Goal: Information Seeking & Learning: Learn about a topic

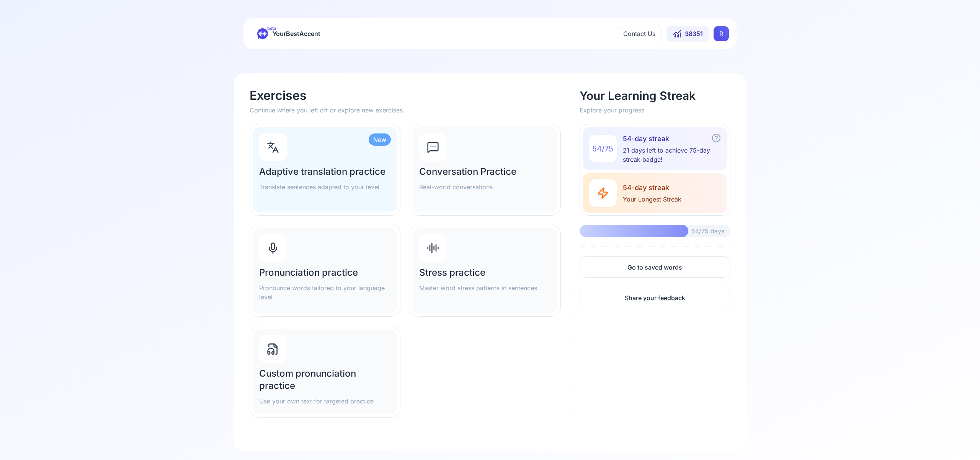
scroll to position [16, 0]
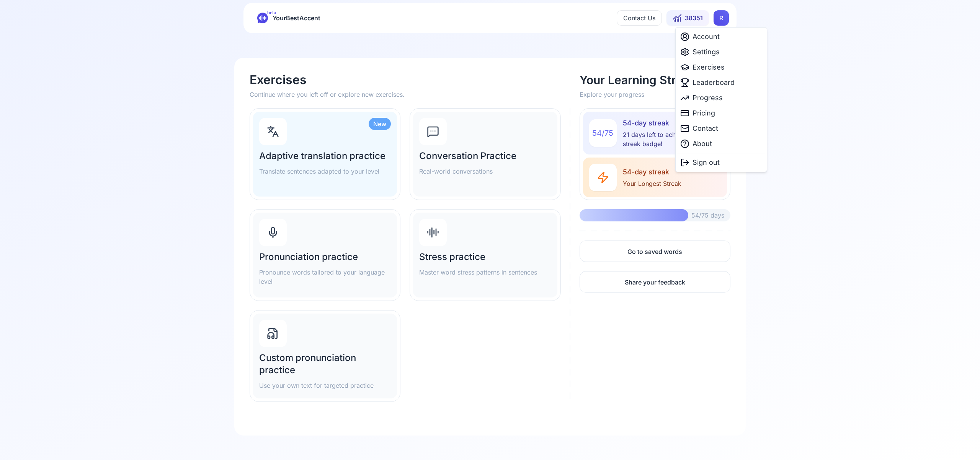
click at [721, 21] on html "beta YourBestAccent Contact Us 38351 R Exercises Continue where you left off or…" at bounding box center [490, 214] width 980 height 460
click at [710, 52] on span "Settings" at bounding box center [705, 52] width 27 height 11
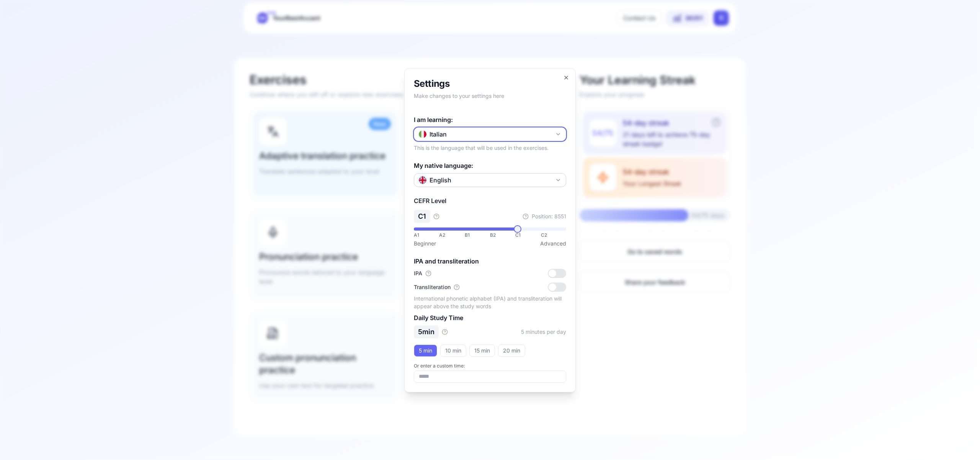
click at [557, 136] on icon "button" at bounding box center [558, 134] width 6 height 6
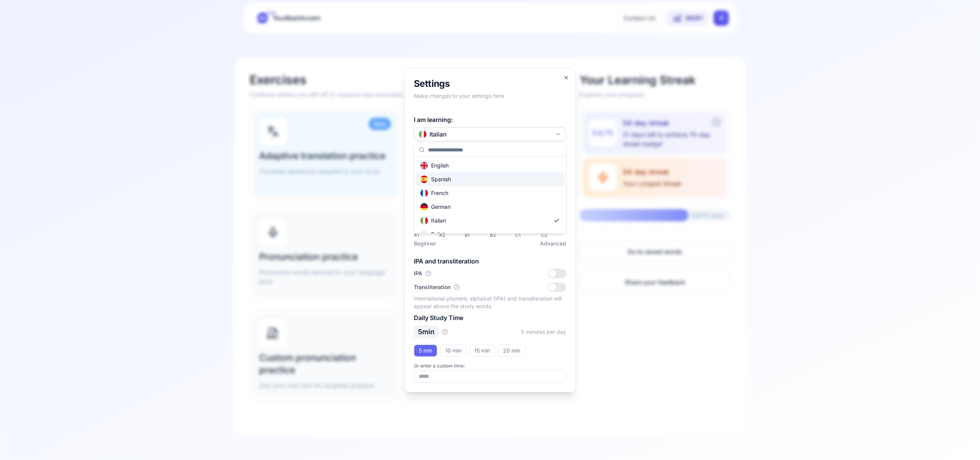
click at [499, 177] on div "Spanish" at bounding box center [490, 180] width 148 height 14
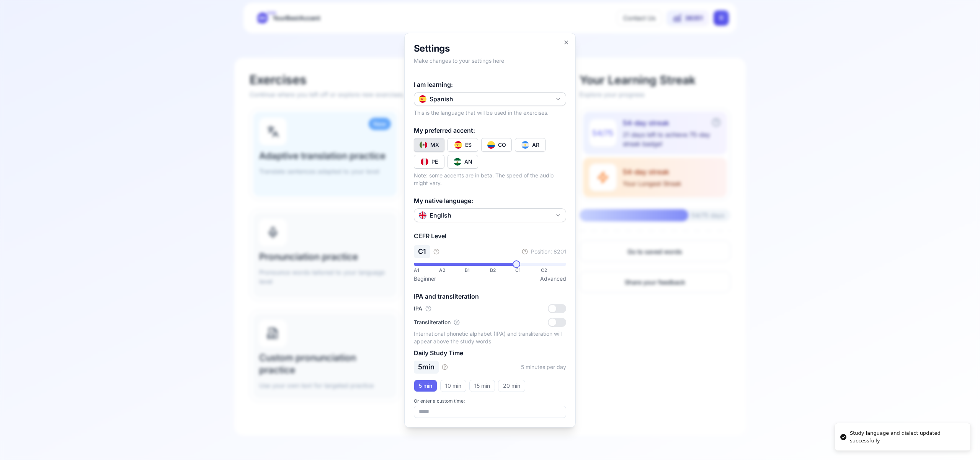
click at [493, 142] on img "Toggle es-CO" at bounding box center [491, 145] width 8 height 8
click at [565, 44] on icon "button" at bounding box center [566, 42] width 6 height 6
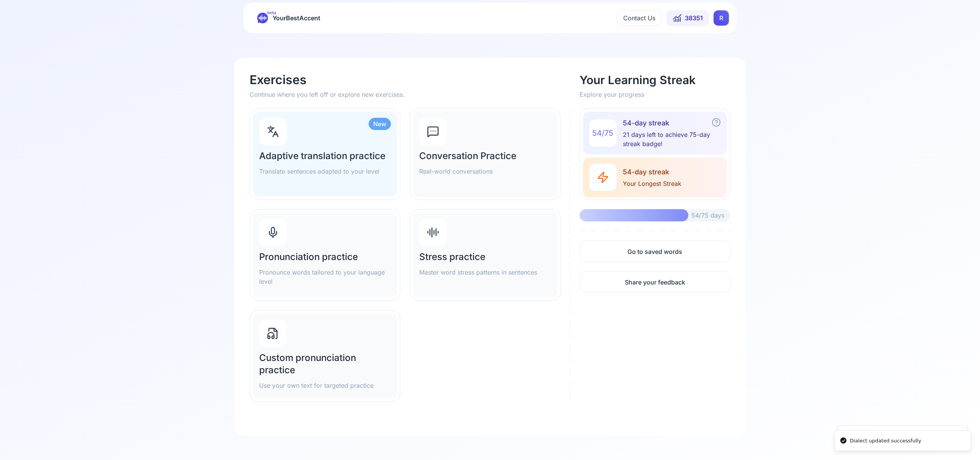
scroll to position [15, 0]
click at [300, 256] on h2 "Pronunciation practice" at bounding box center [325, 258] width 132 height 12
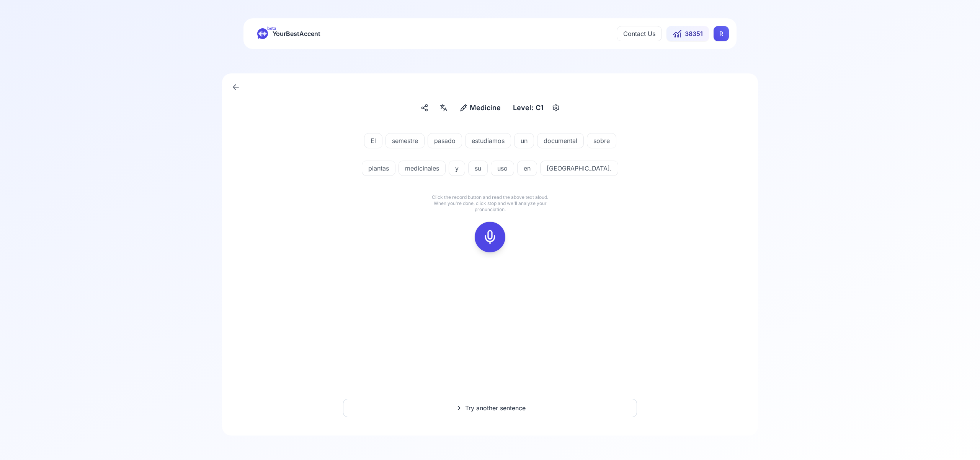
click at [487, 233] on icon at bounding box center [489, 237] width 15 height 15
click at [494, 239] on icon at bounding box center [489, 237] width 15 height 15
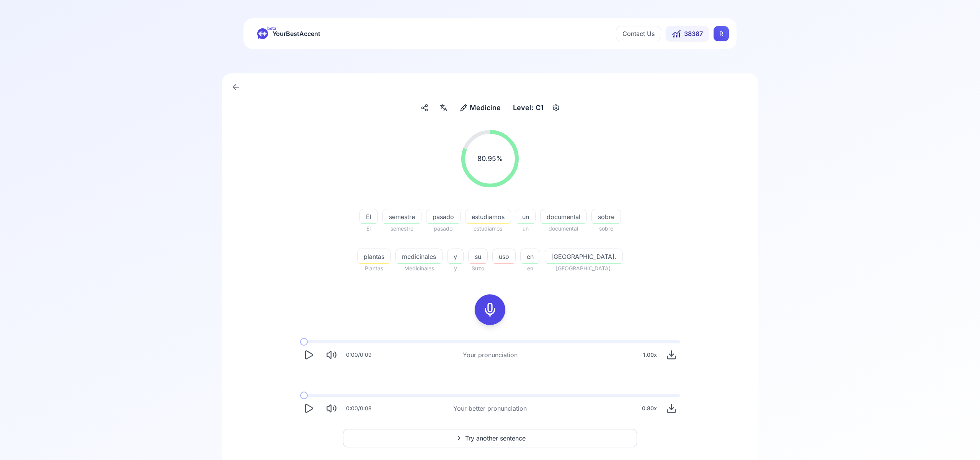
click at [496, 438] on span "Try another sentence" at bounding box center [495, 438] width 60 height 9
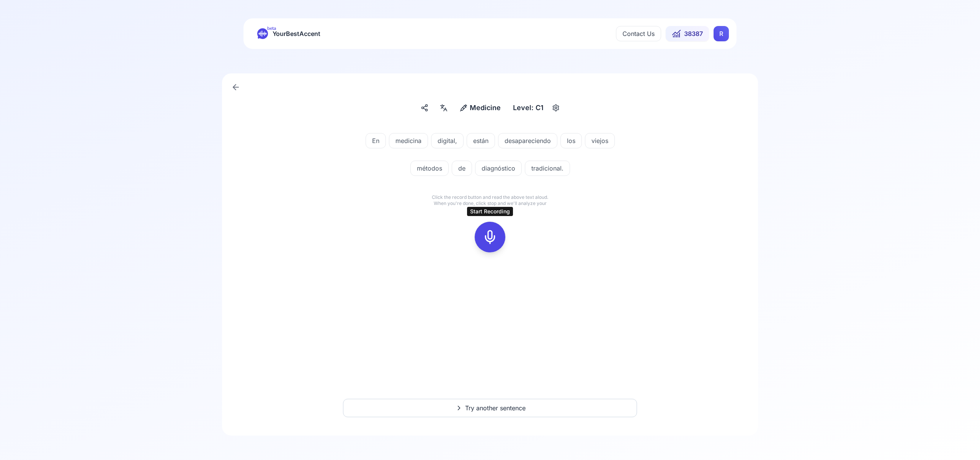
click at [491, 233] on icon at bounding box center [489, 237] width 15 height 15
click at [482, 248] on div at bounding box center [490, 237] width 18 height 31
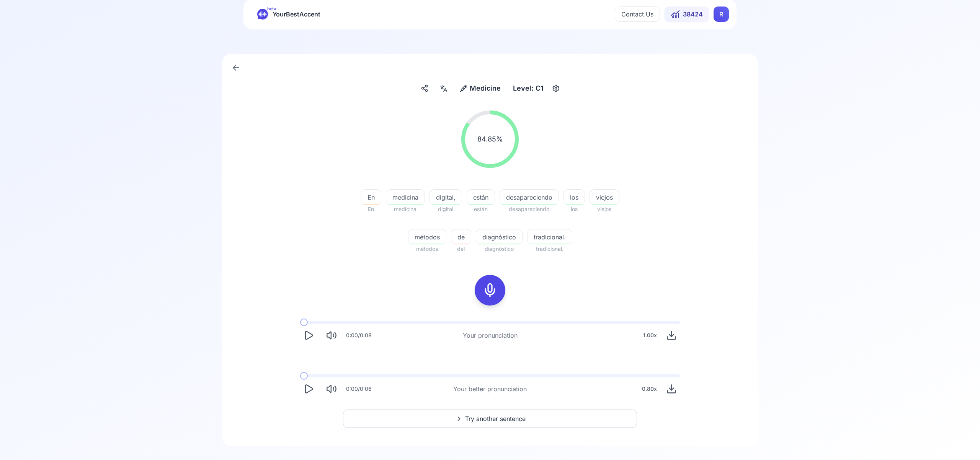
scroll to position [20, 0]
click at [496, 419] on span "Try another sentence" at bounding box center [495, 418] width 60 height 9
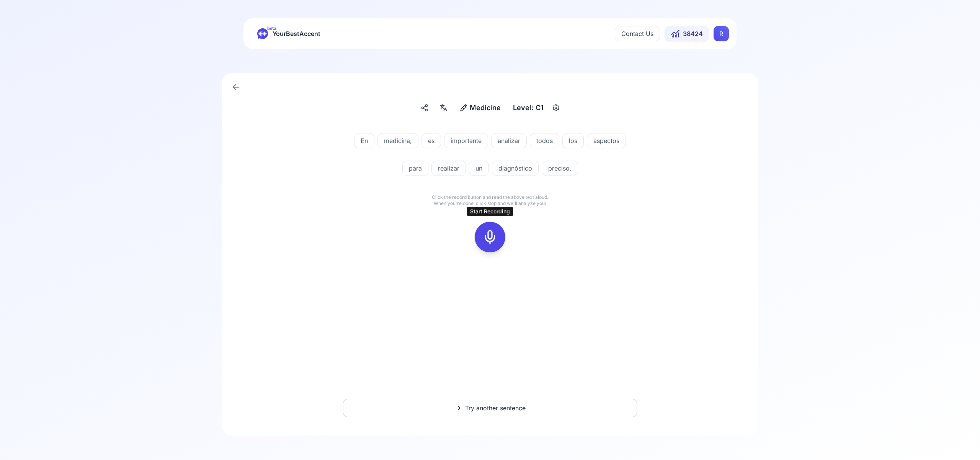
click at [489, 232] on icon at bounding box center [489, 237] width 15 height 15
click at [489, 233] on icon at bounding box center [489, 237] width 15 height 15
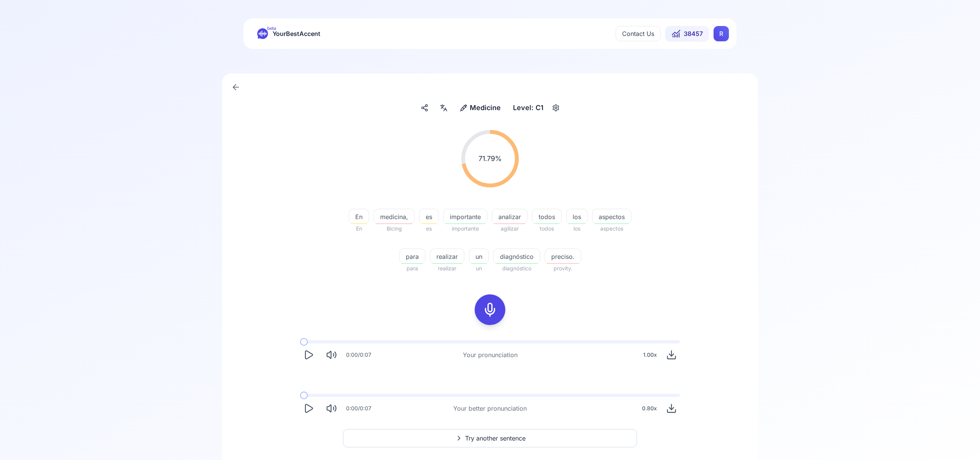
scroll to position [20, 0]
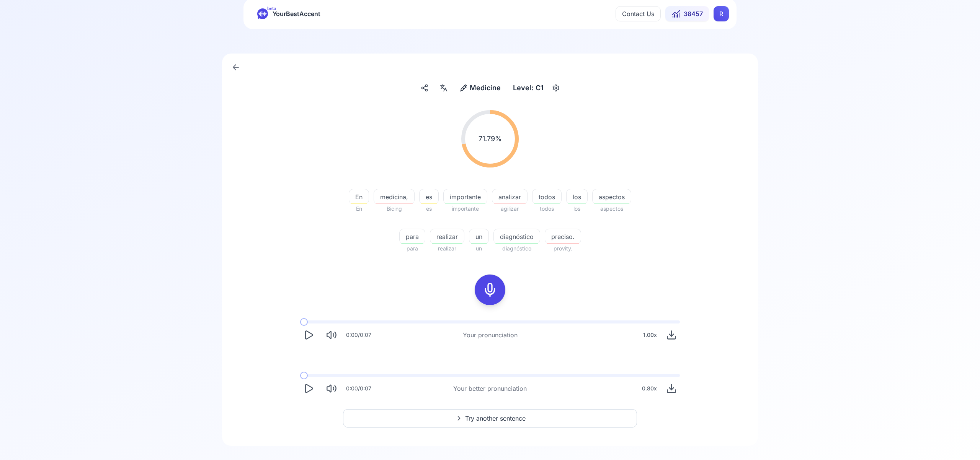
click at [504, 417] on span "Try another sentence" at bounding box center [495, 418] width 60 height 9
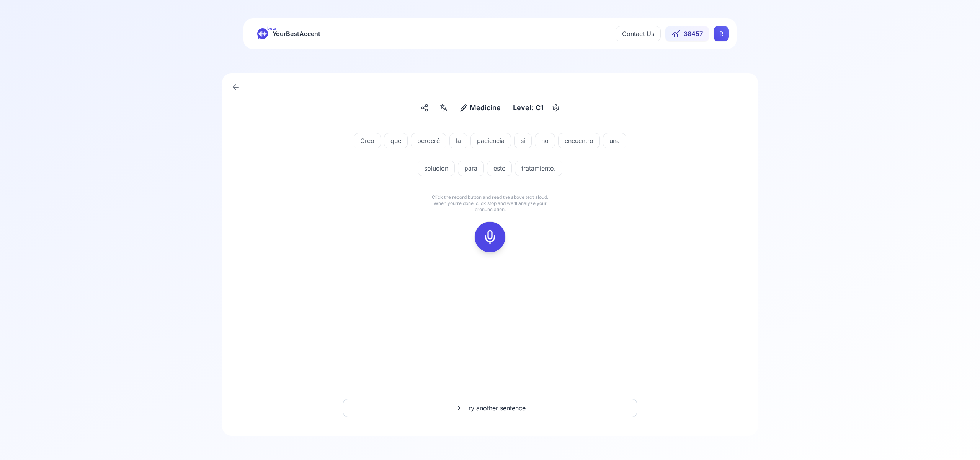
click at [488, 233] on icon at bounding box center [489, 237] width 15 height 15
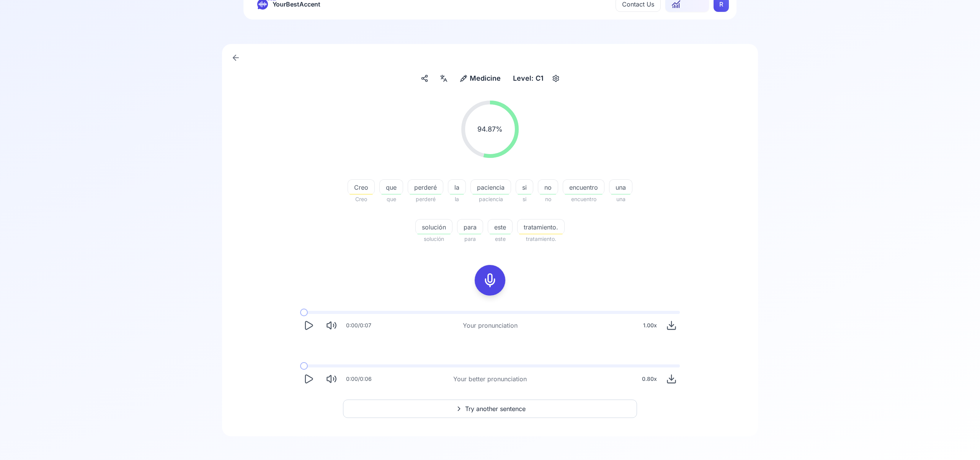
scroll to position [30, 0]
click at [491, 408] on span "Try another sentence" at bounding box center [495, 408] width 60 height 9
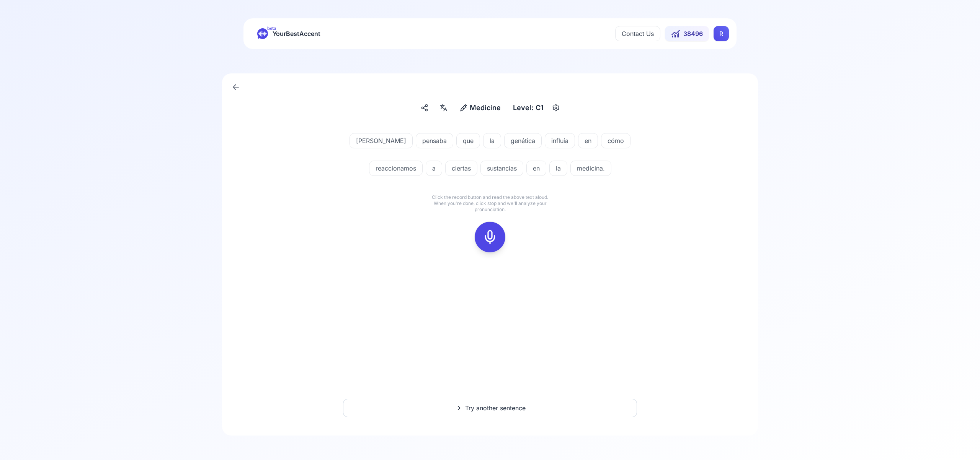
click at [493, 236] on icon at bounding box center [489, 237] width 15 height 15
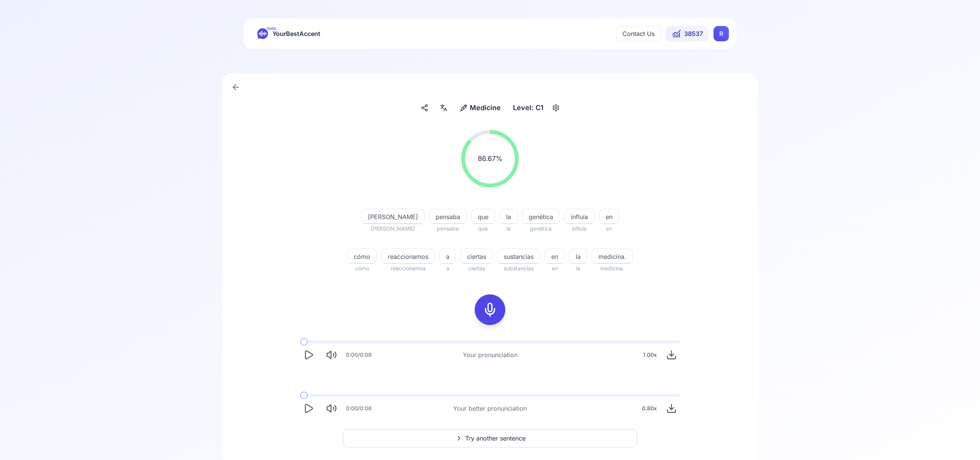
click at [719, 34] on html "beta YourBestAccent Contact Us 38537 R Medicine Medicine Level: C1 86.67 % 86.6…" at bounding box center [490, 230] width 980 height 460
click at [709, 66] on span "Settings" at bounding box center [705, 67] width 27 height 11
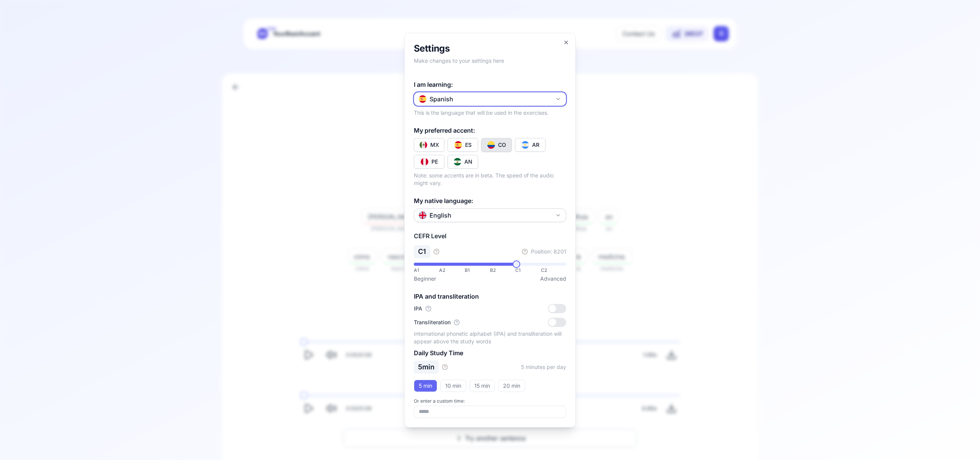
click at [557, 98] on icon "button" at bounding box center [557, 99] width 3 height 2
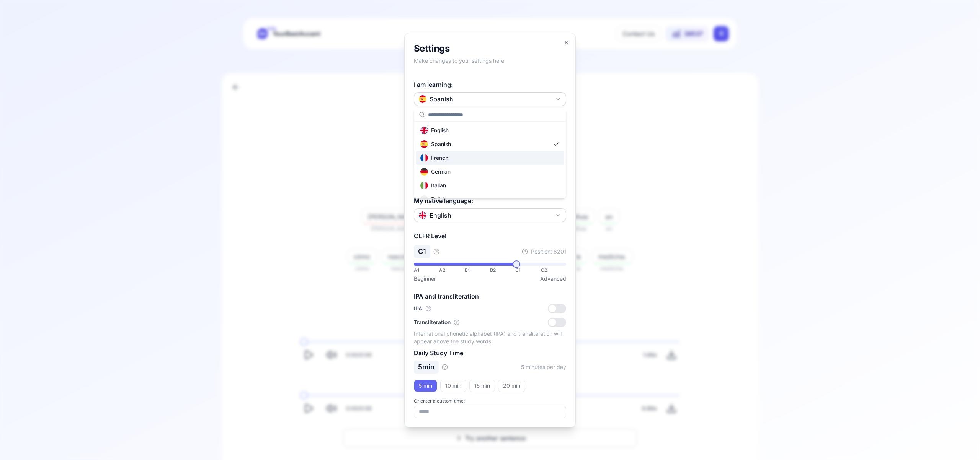
click at [490, 160] on div "French" at bounding box center [490, 158] width 148 height 14
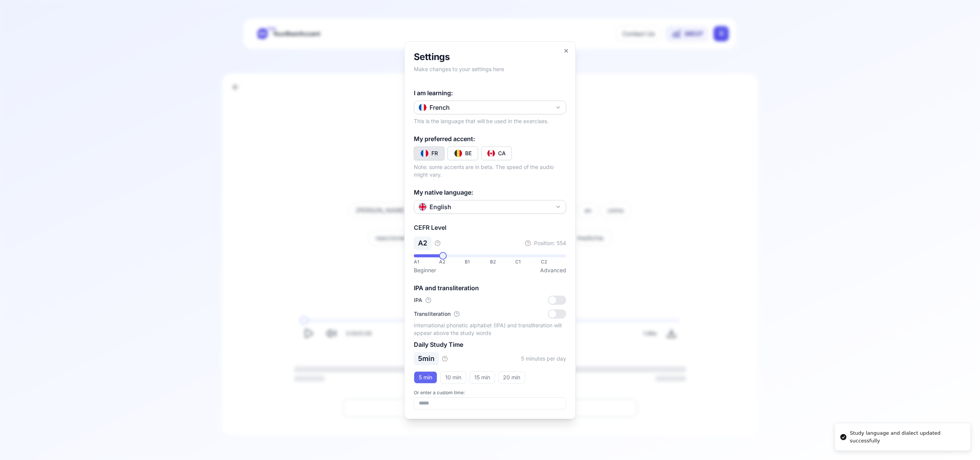
click at [495, 155] on button "CA" at bounding box center [496, 154] width 31 height 14
click at [564, 49] on icon "button" at bounding box center [566, 51] width 6 height 6
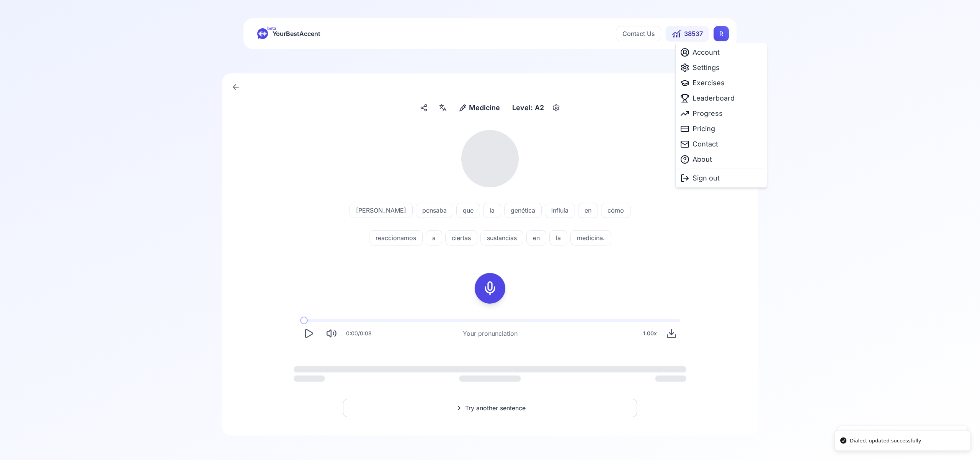
click at [721, 38] on html "Dialect updated successfully Study language and dialect updated successfully be…" at bounding box center [490, 230] width 980 height 460
click at [710, 87] on span "Exercises" at bounding box center [708, 83] width 32 height 11
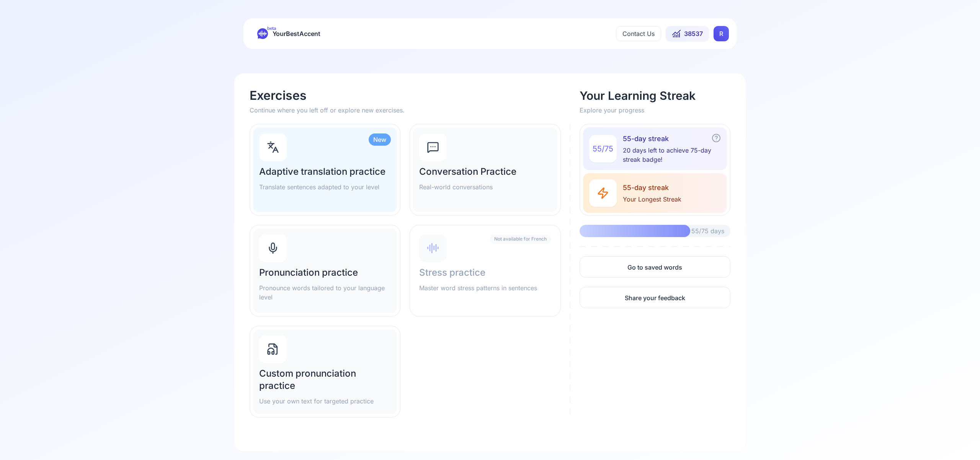
click at [310, 262] on div "Pronunciation practice Pronounce words tailored to your language level" at bounding box center [325, 270] width 144 height 85
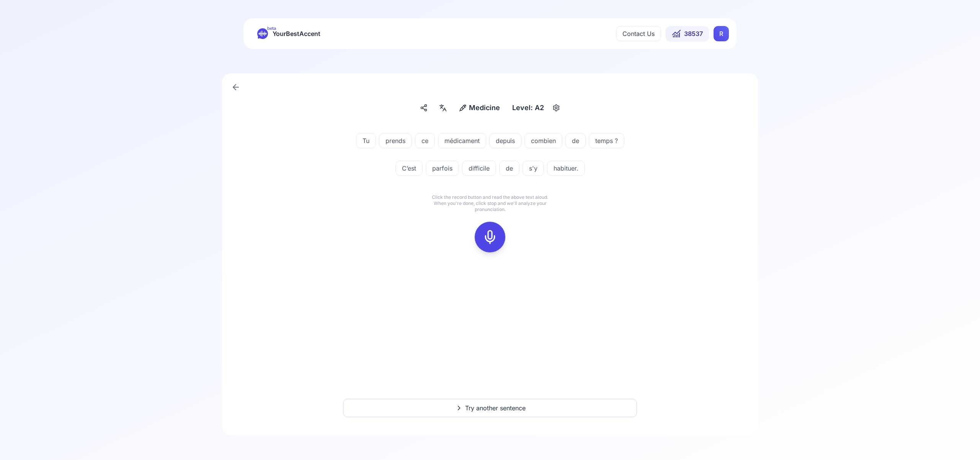
click at [492, 235] on icon at bounding box center [489, 237] width 15 height 15
click at [489, 237] on icon at bounding box center [489, 237] width 15 height 15
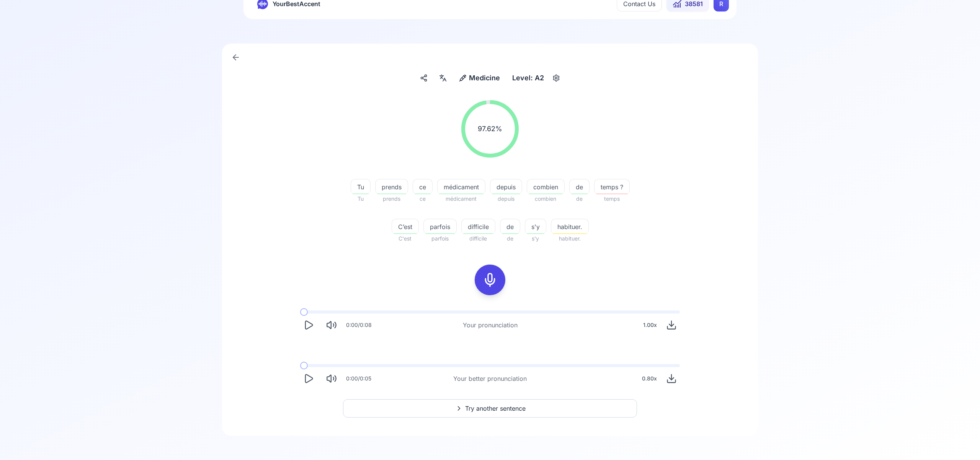
scroll to position [29, 0]
click at [513, 414] on button "Try another sentence" at bounding box center [490, 409] width 294 height 18
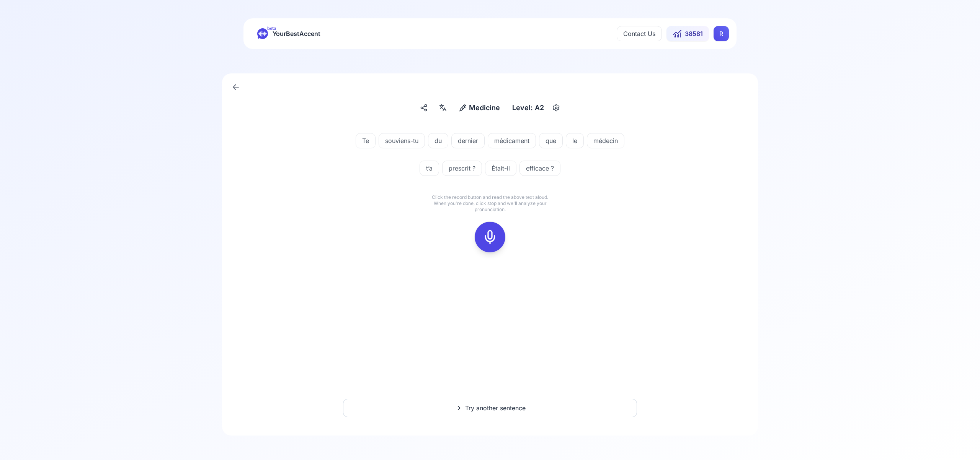
click at [488, 239] on icon at bounding box center [489, 237] width 15 height 15
click at [491, 240] on icon at bounding box center [489, 237] width 15 height 15
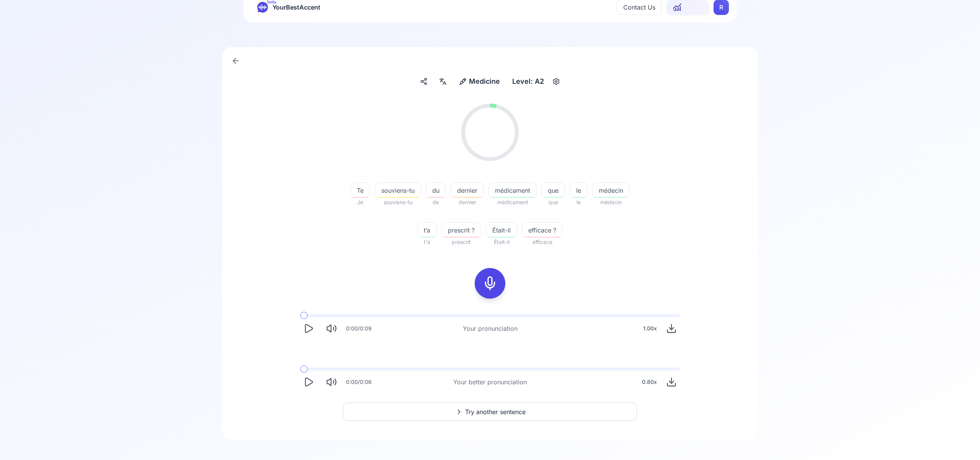
scroll to position [30, 0]
click at [518, 408] on span "Try another sentence" at bounding box center [495, 408] width 60 height 9
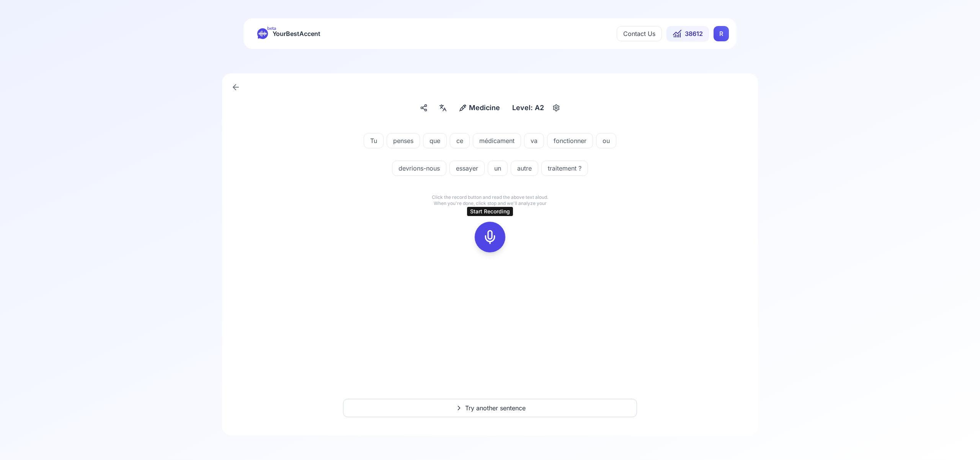
click at [493, 233] on icon at bounding box center [489, 237] width 15 height 15
click at [488, 238] on icon at bounding box center [489, 237] width 15 height 15
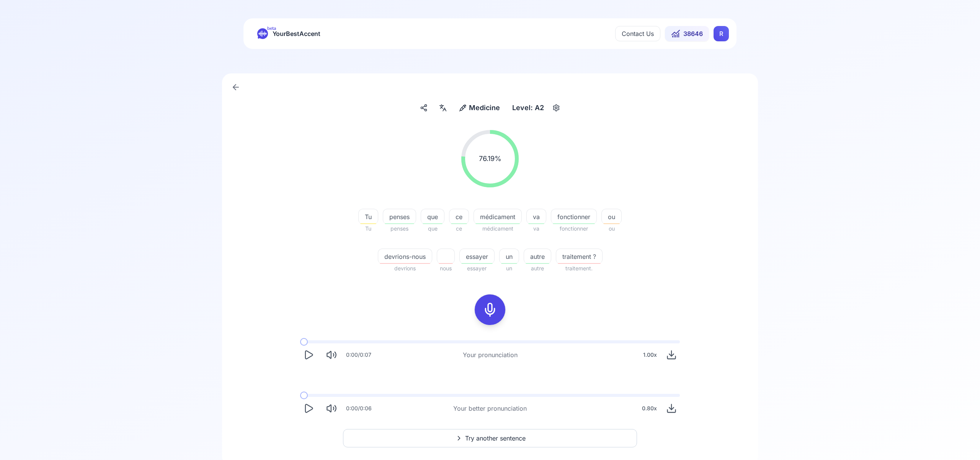
scroll to position [7, 0]
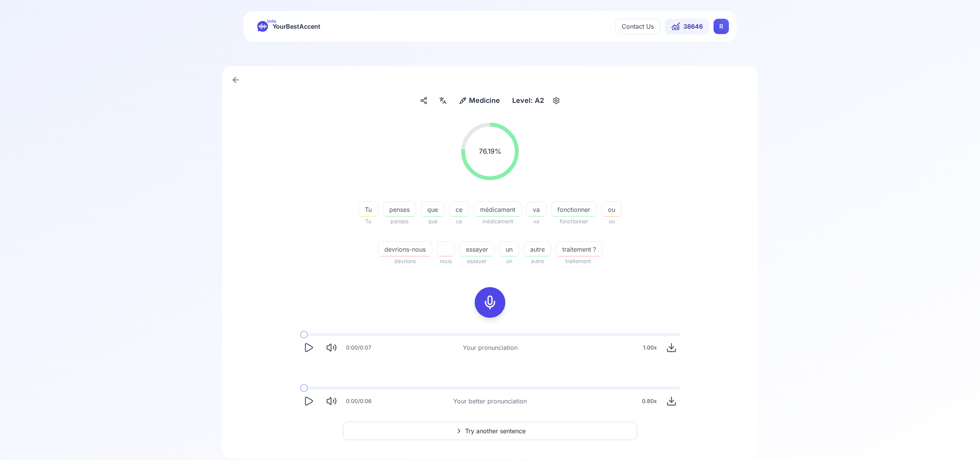
click at [505, 431] on span "Try another sentence" at bounding box center [495, 431] width 60 height 9
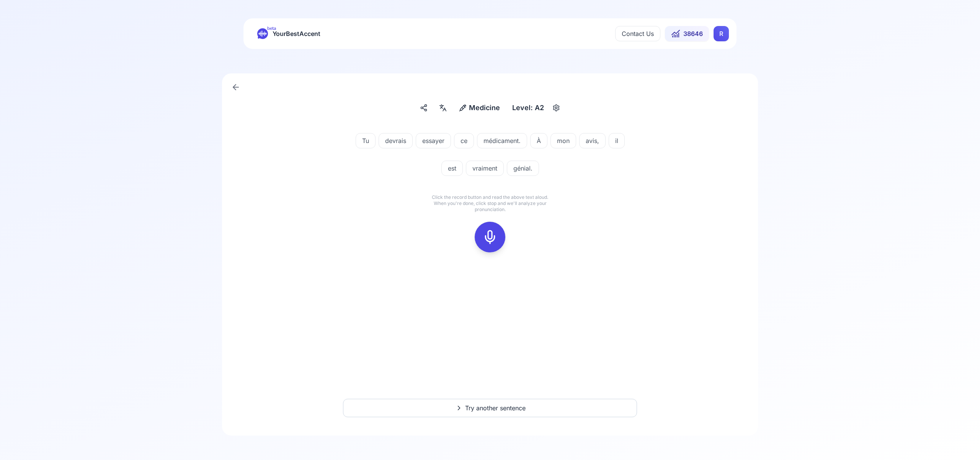
click at [492, 234] on icon at bounding box center [489, 237] width 15 height 15
click at [498, 234] on div at bounding box center [490, 237] width 18 height 31
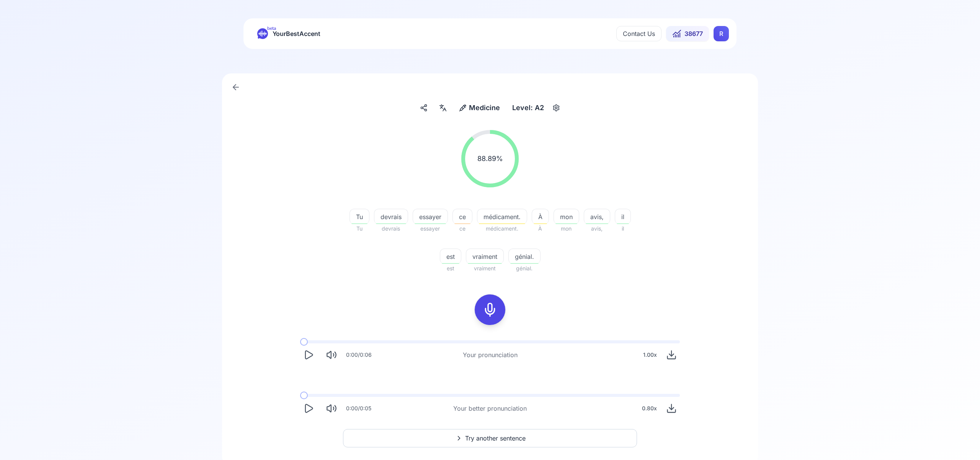
scroll to position [30, 0]
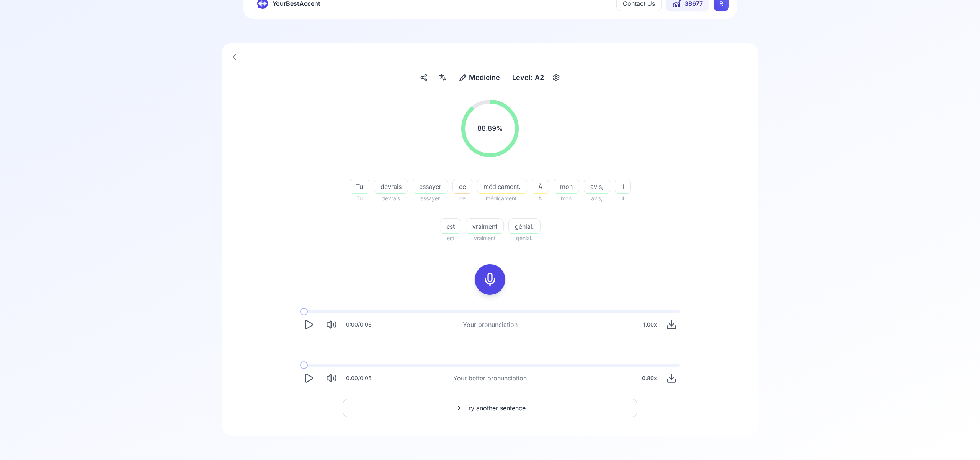
click at [503, 405] on span "Try another sentence" at bounding box center [495, 408] width 60 height 9
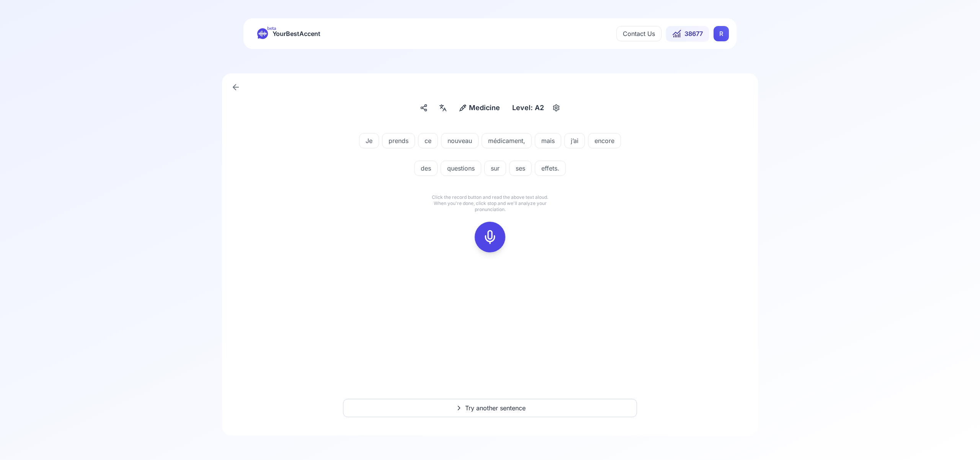
click at [489, 235] on icon at bounding box center [489, 237] width 15 height 15
click at [493, 232] on rect at bounding box center [489, 237] width 11 height 11
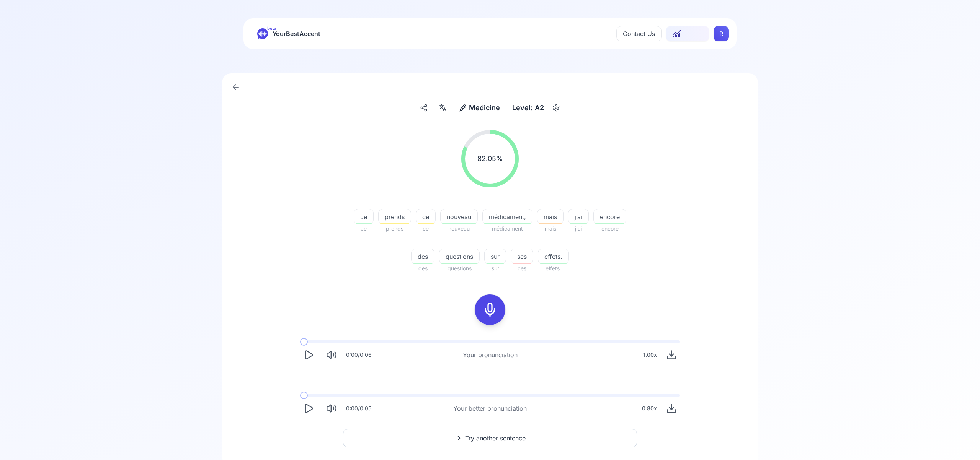
scroll to position [30, 0]
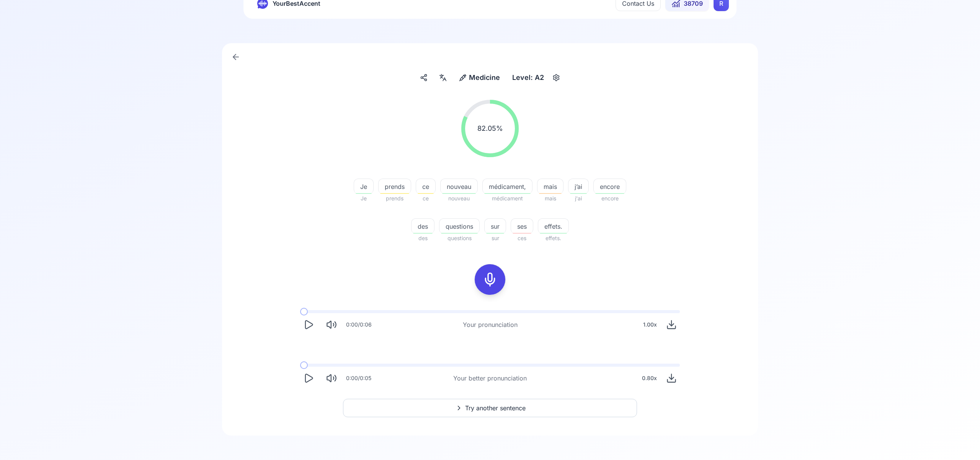
click at [508, 406] on span "Try another sentence" at bounding box center [495, 408] width 60 height 9
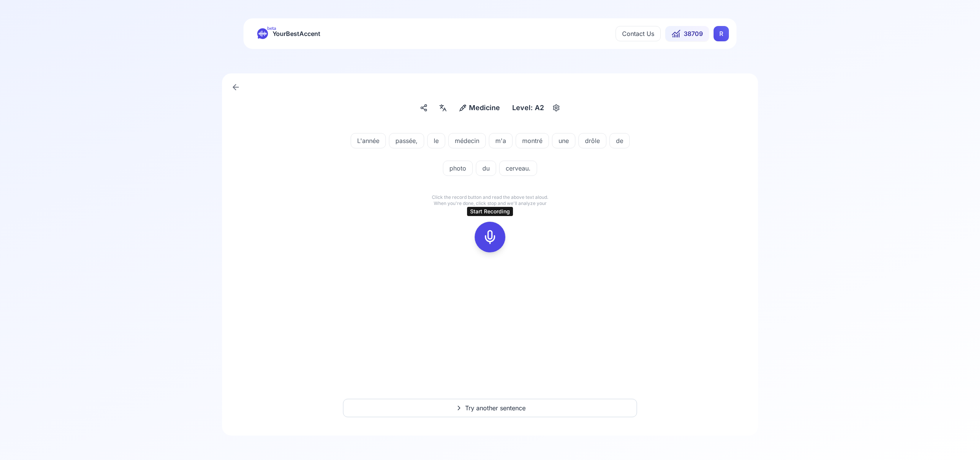
click at [493, 238] on icon at bounding box center [489, 237] width 15 height 15
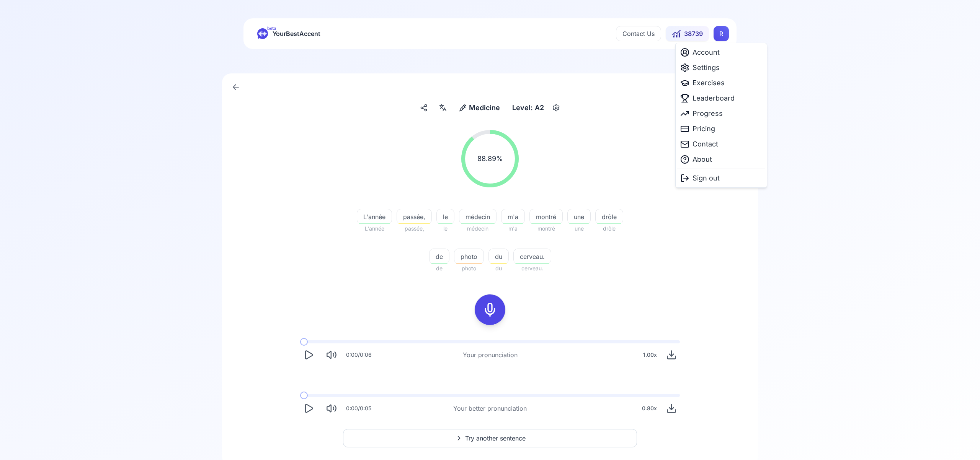
click at [724, 34] on html "beta YourBestAccent Contact Us 38739 R Medicine Medicine Level: A2 88.89 % 88.8…" at bounding box center [490, 230] width 980 height 460
click at [712, 69] on span "Settings" at bounding box center [705, 67] width 27 height 11
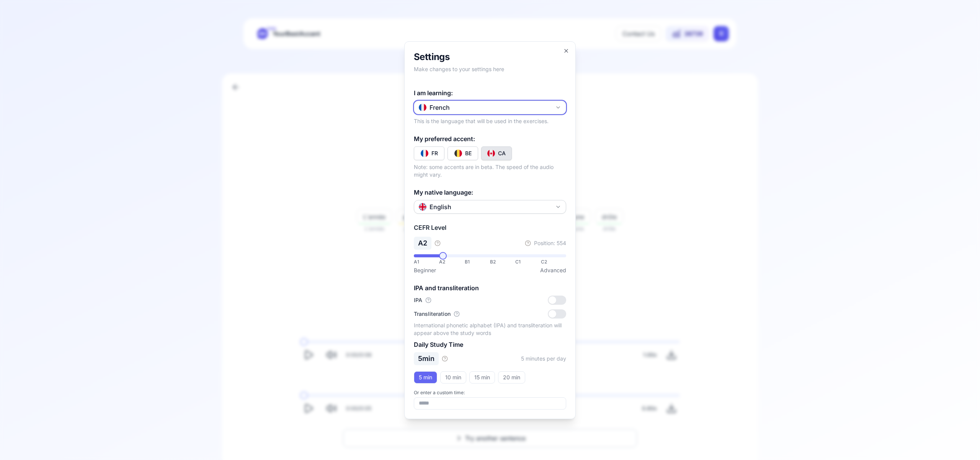
click at [560, 104] on icon "button" at bounding box center [558, 107] width 6 height 6
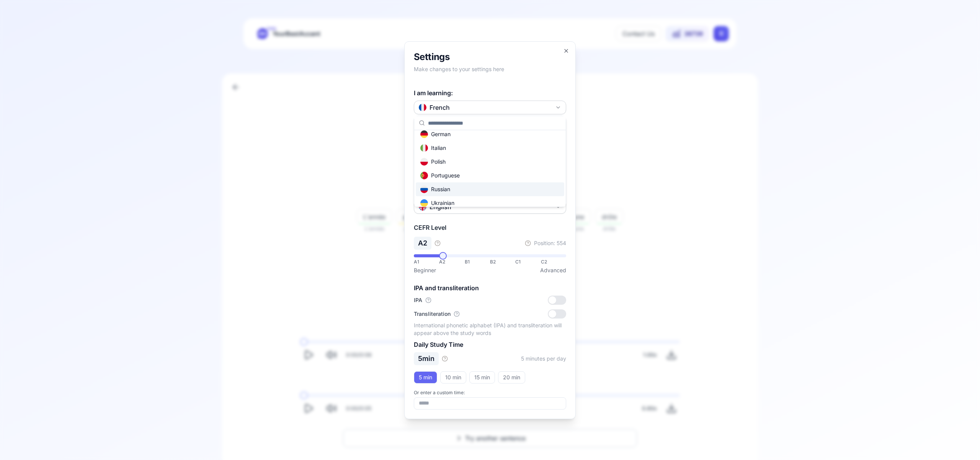
click at [505, 190] on div "Russian" at bounding box center [490, 190] width 148 height 14
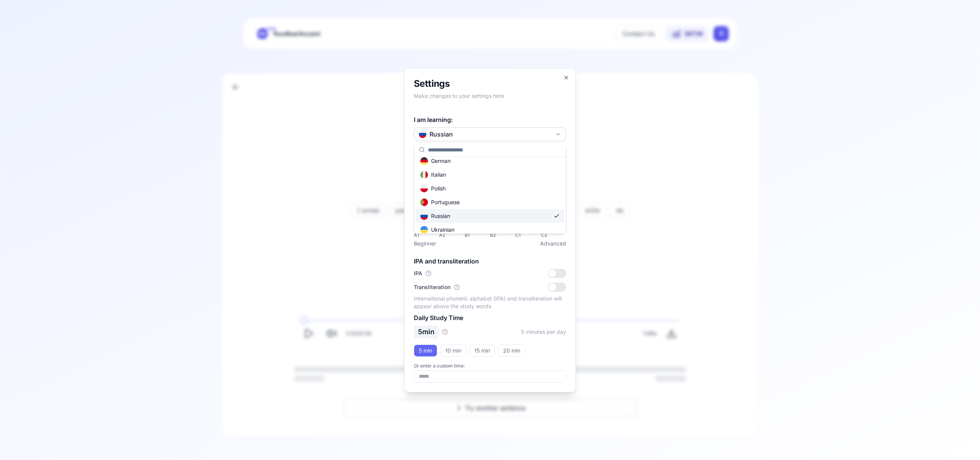
scroll to position [48, 0]
click at [564, 75] on icon "button" at bounding box center [566, 78] width 6 height 6
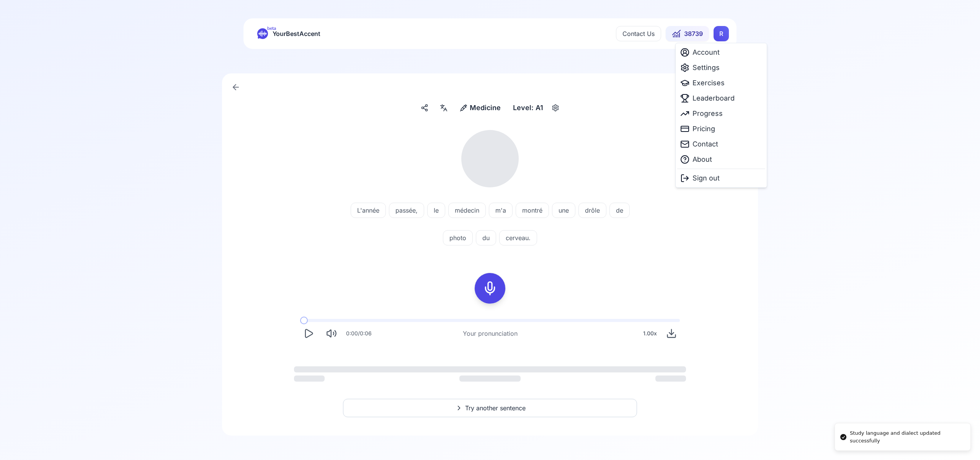
click at [718, 34] on html "Study language and dialect updated successfully beta YourBestAccent Contact Us …" at bounding box center [490, 230] width 980 height 460
click at [708, 83] on span "Exercises" at bounding box center [708, 83] width 32 height 11
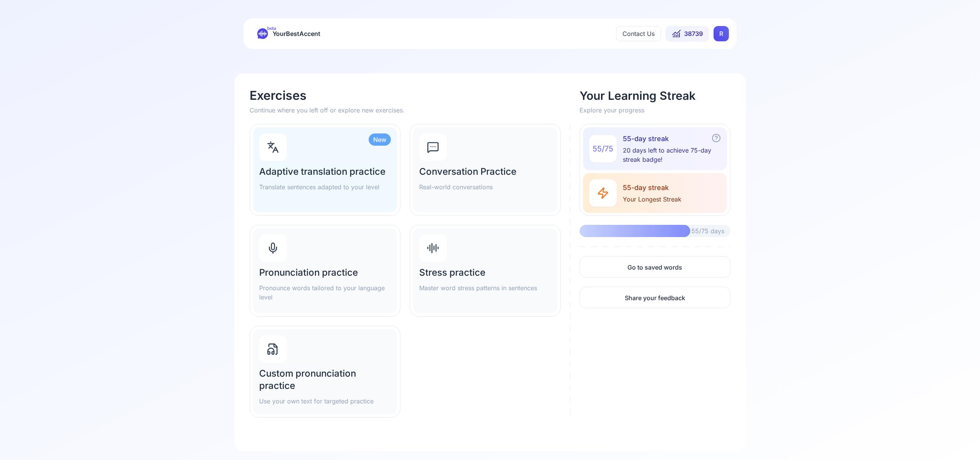
click at [323, 255] on div "Pronunciation practice Pronounce words tailored to your language level" at bounding box center [325, 270] width 144 height 85
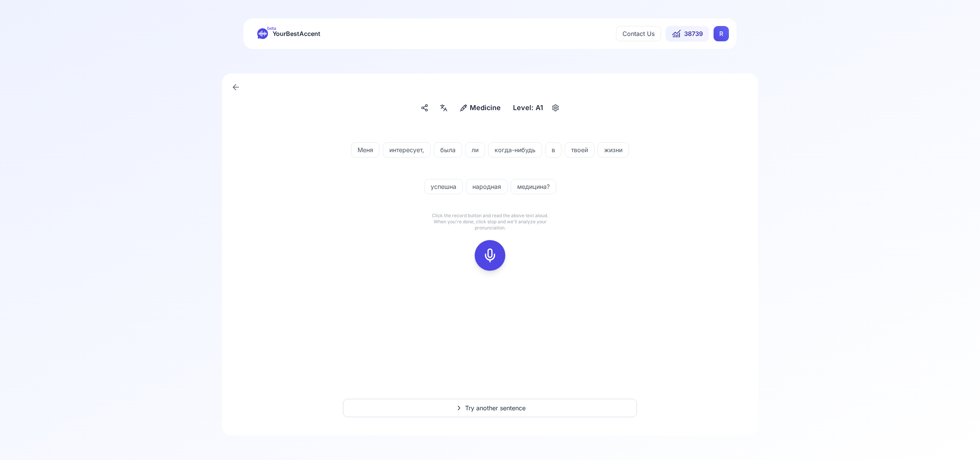
click at [488, 254] on icon at bounding box center [489, 255] width 15 height 15
click at [491, 258] on icon at bounding box center [489, 255] width 15 height 15
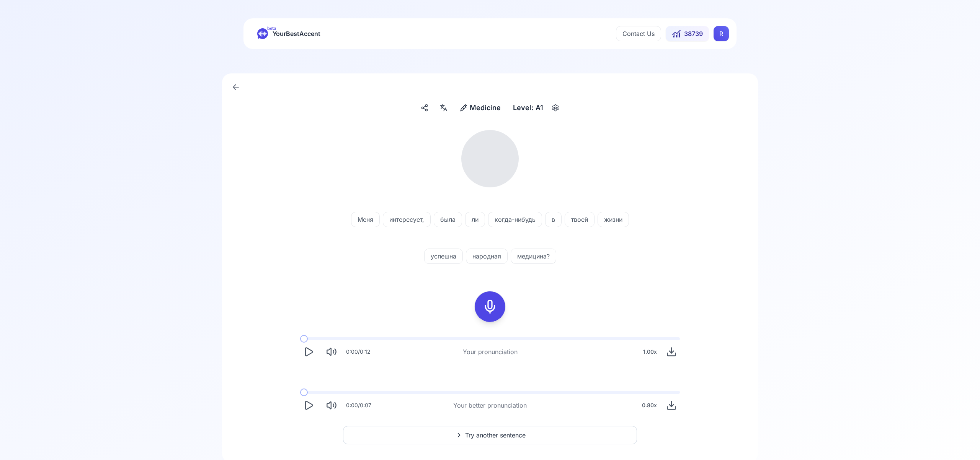
click at [443, 106] on icon at bounding box center [442, 106] width 4 height 0
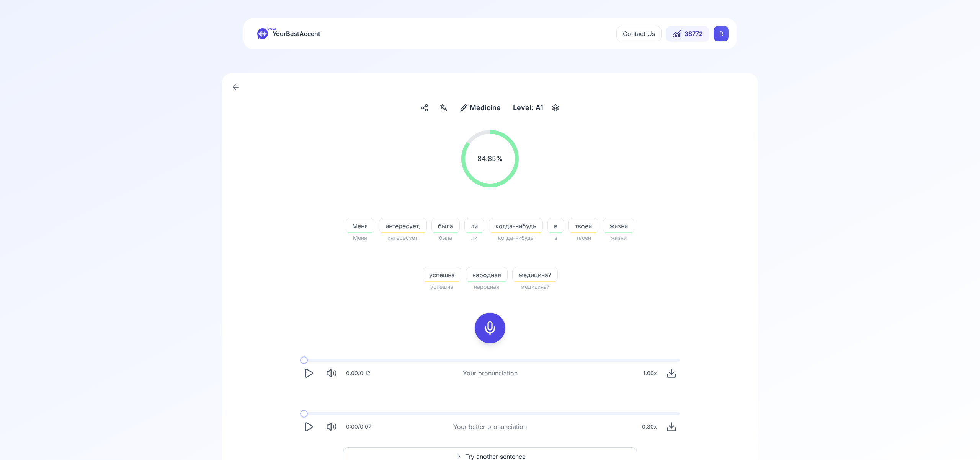
scroll to position [49, 0]
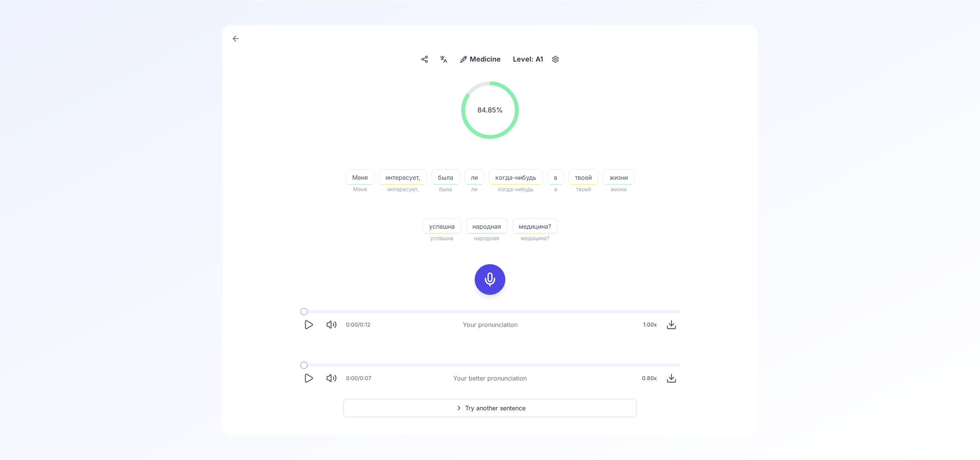
click at [500, 408] on span "Try another sentence" at bounding box center [495, 408] width 60 height 9
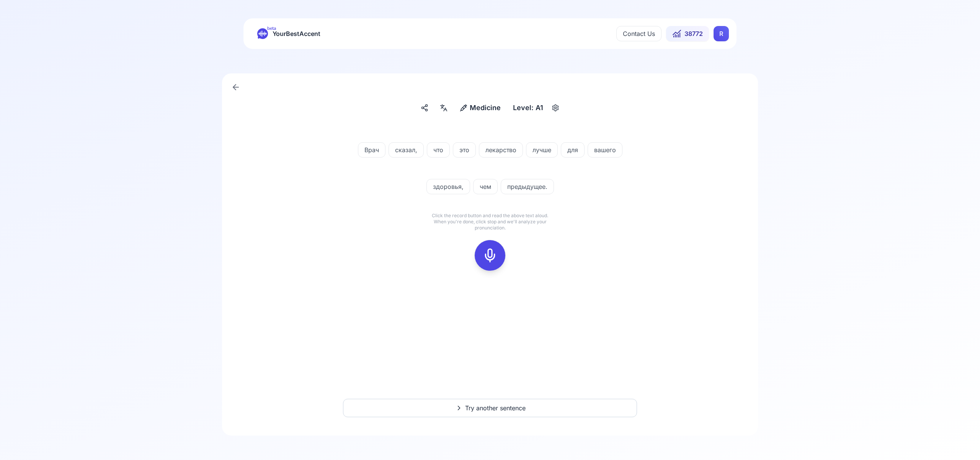
click at [490, 253] on icon at bounding box center [489, 255] width 15 height 15
click at [488, 256] on icon at bounding box center [489, 255] width 15 height 15
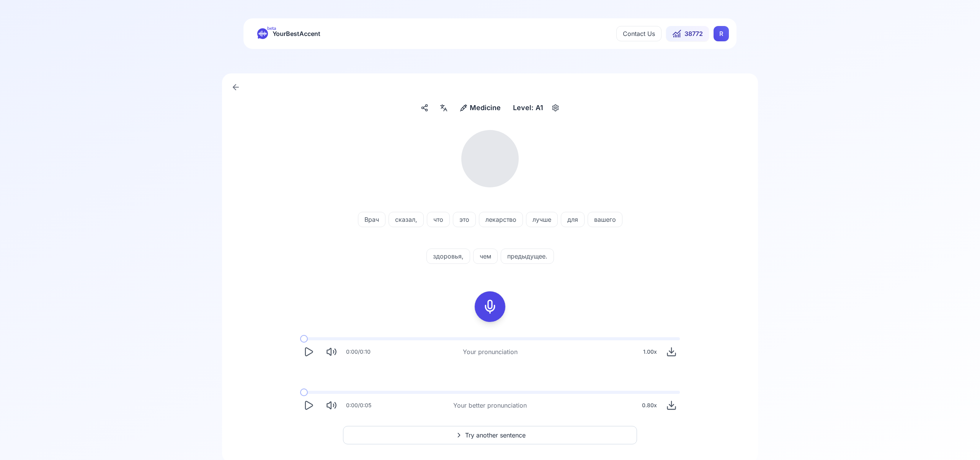
click at [444, 110] on icon at bounding box center [443, 108] width 9 height 8
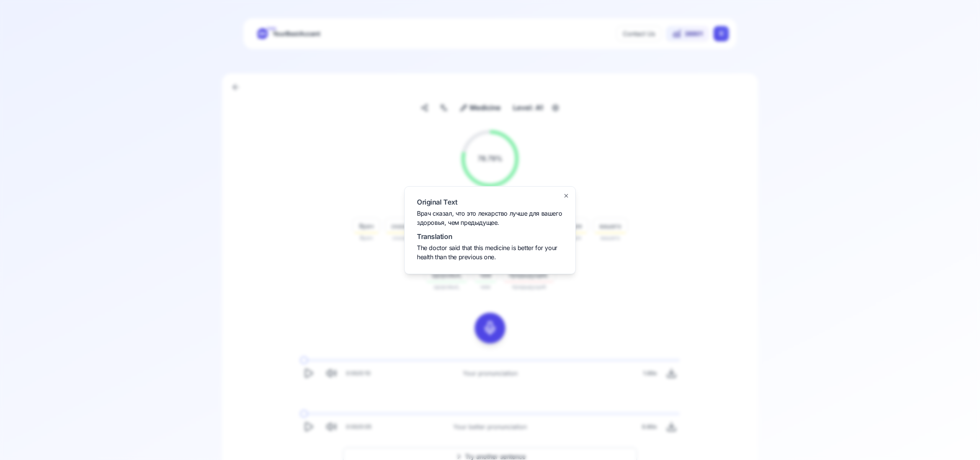
click at [566, 196] on icon "button" at bounding box center [566, 196] width 6 height 6
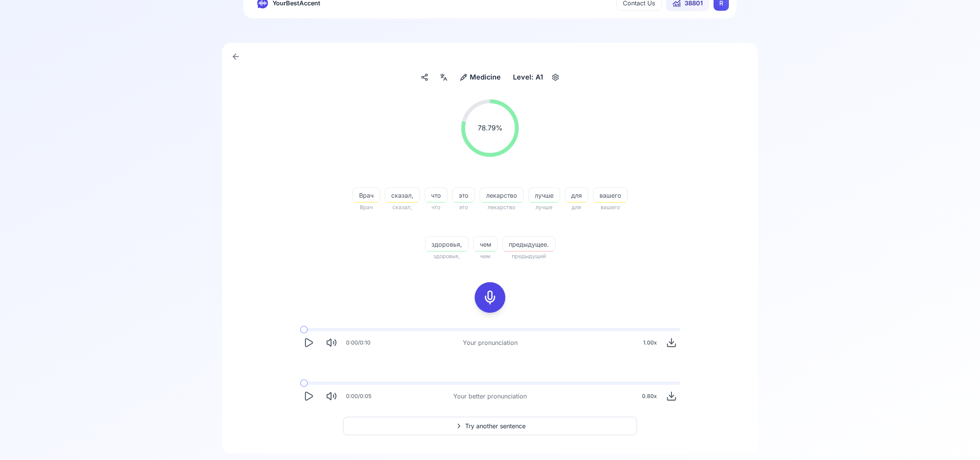
scroll to position [49, 0]
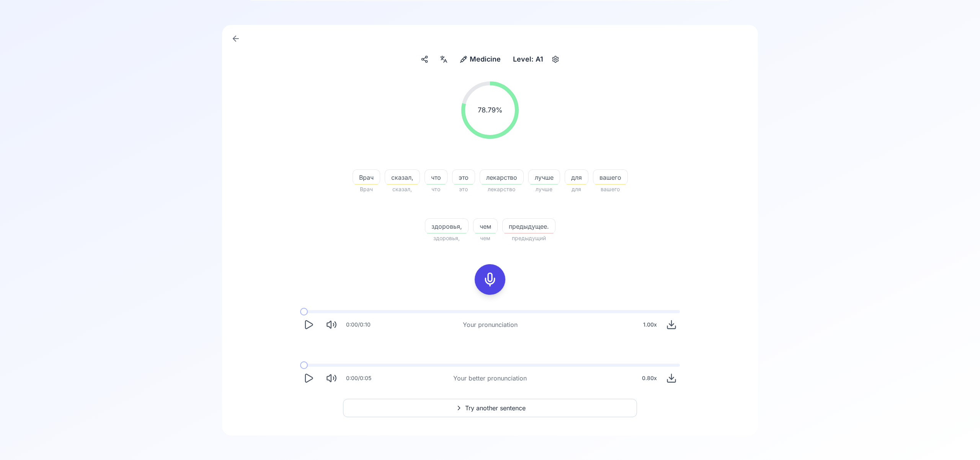
click at [491, 409] on span "Try another sentence" at bounding box center [495, 408] width 60 height 9
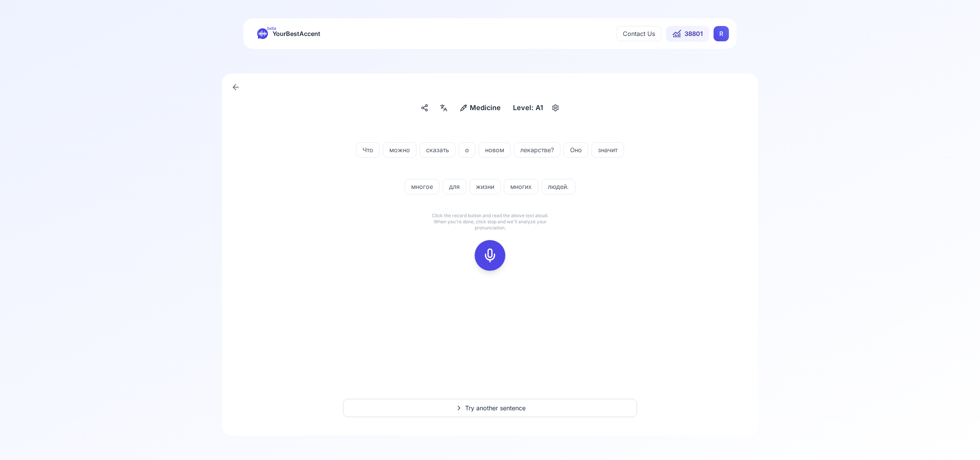
click at [489, 251] on icon at bounding box center [489, 255] width 15 height 15
click at [489, 255] on icon at bounding box center [489, 255] width 15 height 15
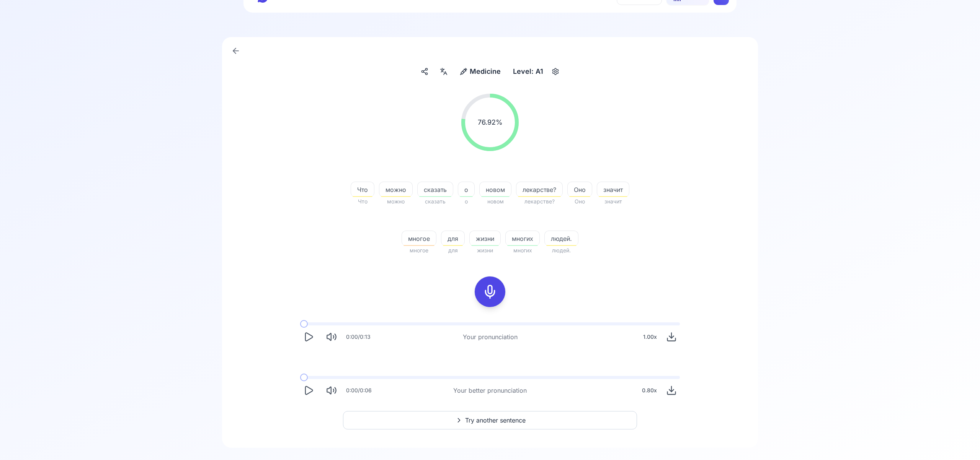
scroll to position [34, 0]
click at [509, 425] on span "Try another sentence" at bounding box center [495, 422] width 60 height 9
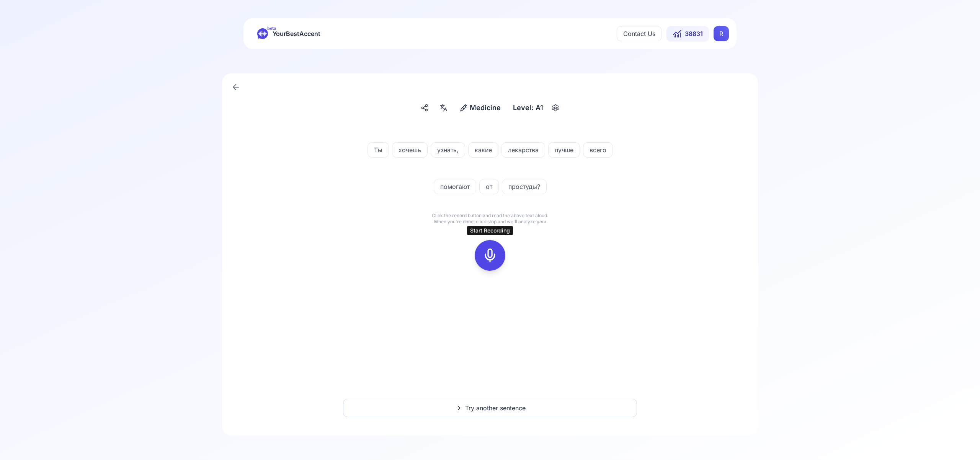
click at [496, 255] on icon at bounding box center [489, 255] width 15 height 15
click at [492, 258] on icon at bounding box center [489, 255] width 15 height 15
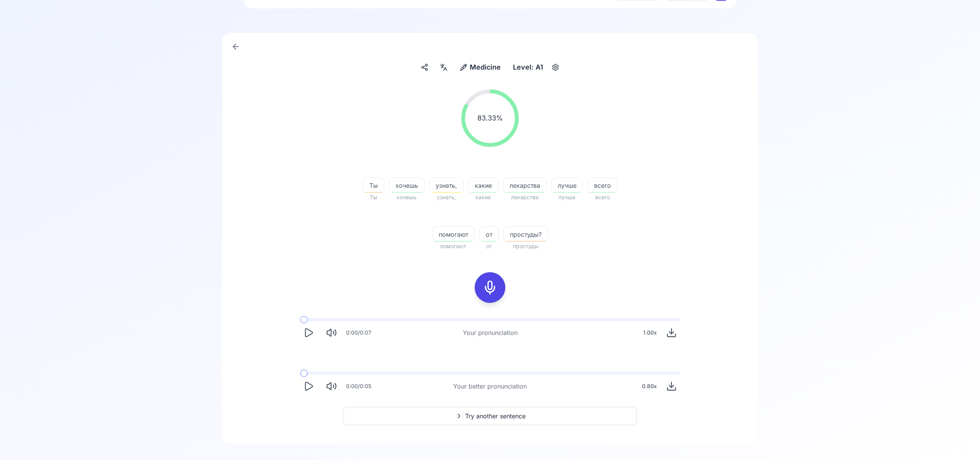
scroll to position [49, 0]
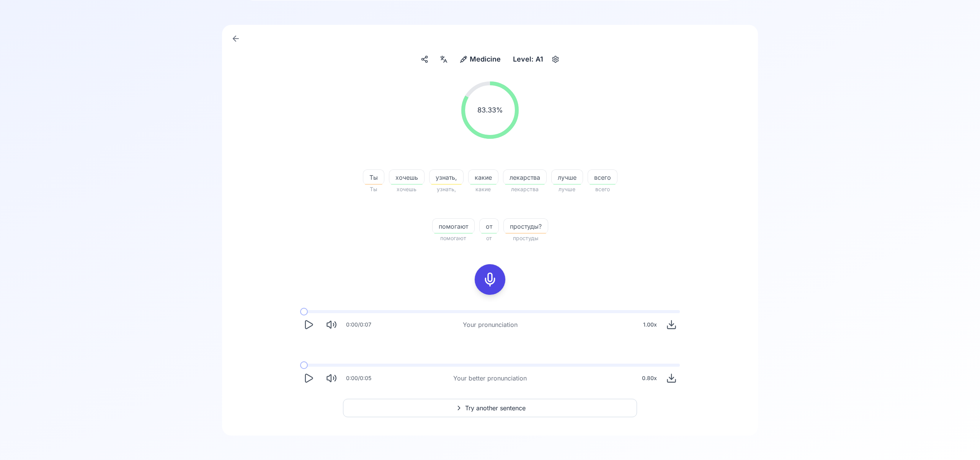
click at [493, 409] on span "Try another sentence" at bounding box center [495, 408] width 60 height 9
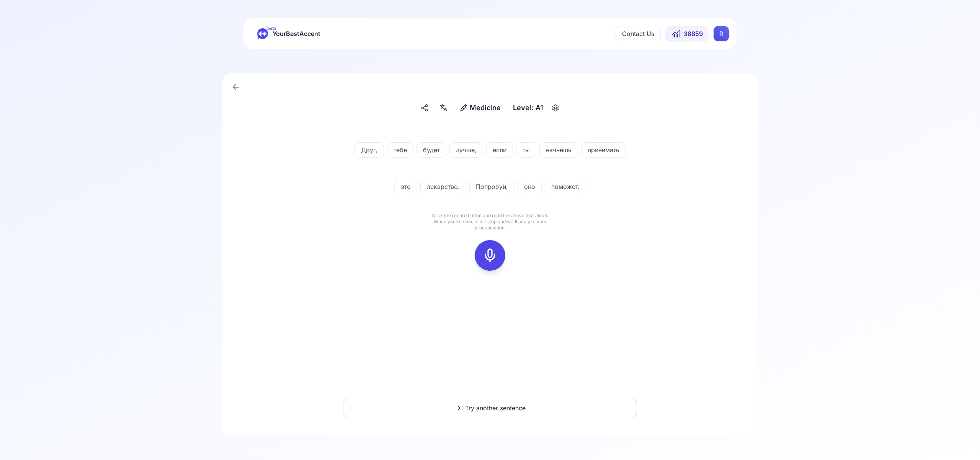
click at [497, 257] on div at bounding box center [490, 255] width 18 height 31
click at [497, 255] on div at bounding box center [490, 255] width 18 height 31
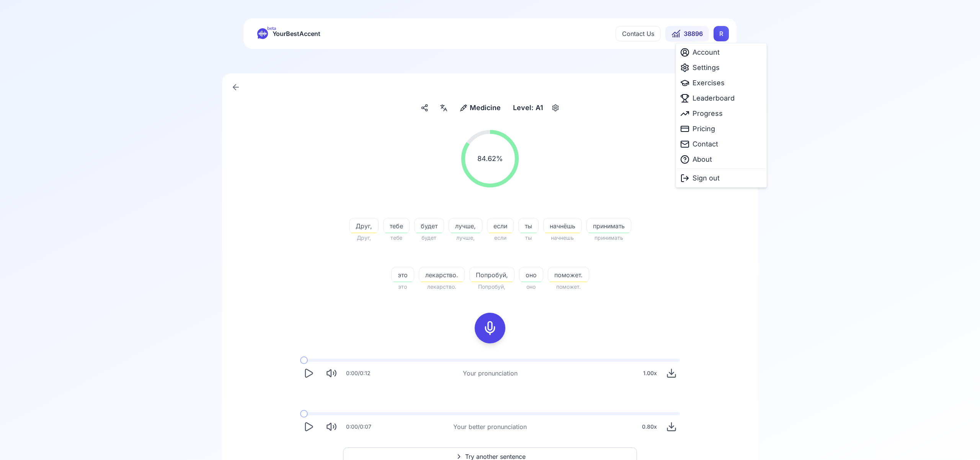
click at [722, 35] on html "beta YourBestAccent Contact Us 38896 R Medicine Medicine Level: A1 84.62 % 84.6…" at bounding box center [490, 230] width 980 height 460
click at [710, 69] on span "Settings" at bounding box center [705, 67] width 27 height 11
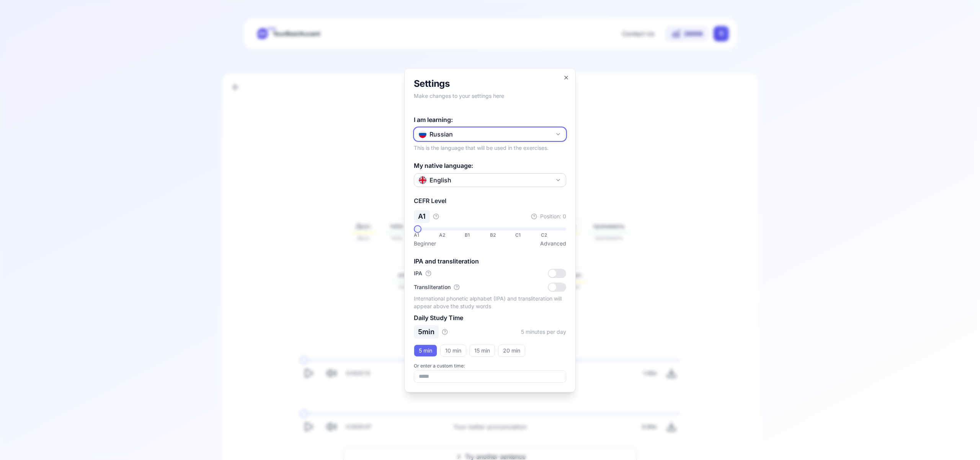
click at [559, 132] on icon "button" at bounding box center [558, 134] width 6 height 6
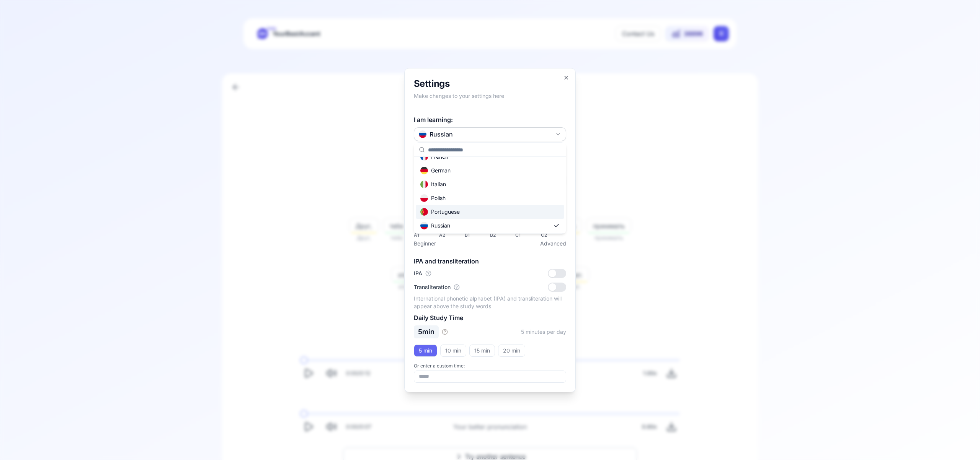
click at [504, 213] on div "Portuguese" at bounding box center [490, 212] width 148 height 14
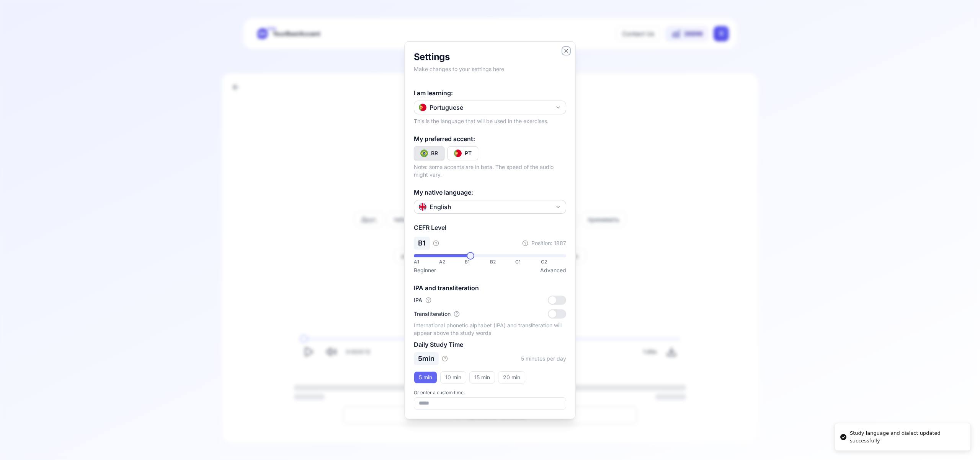
click at [568, 51] on icon "button" at bounding box center [566, 51] width 6 height 6
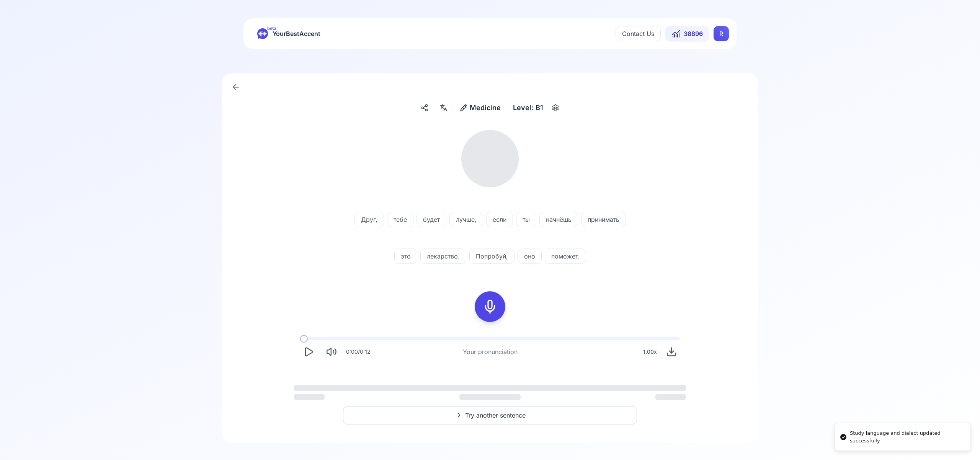
scroll to position [7, 0]
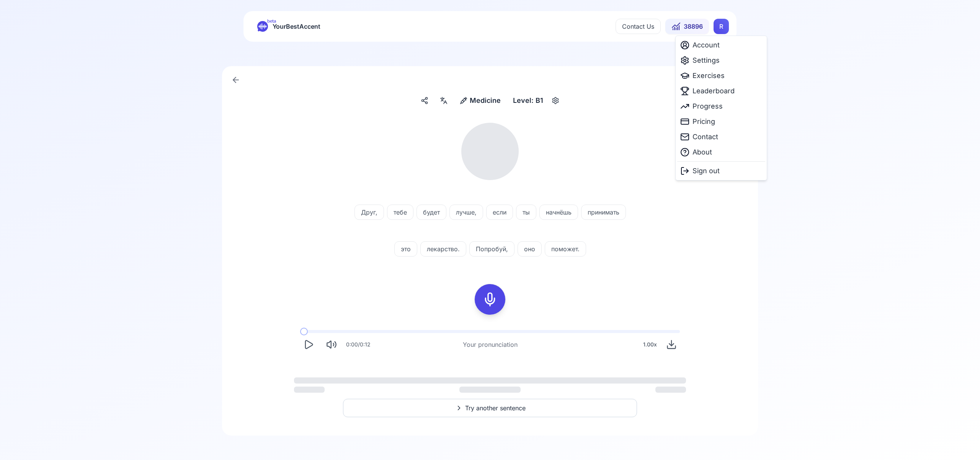
click at [720, 26] on html "beta YourBestAccent Contact Us 38896 R Medicine Medicine Level: B1 Друг, тебе б…" at bounding box center [490, 223] width 980 height 460
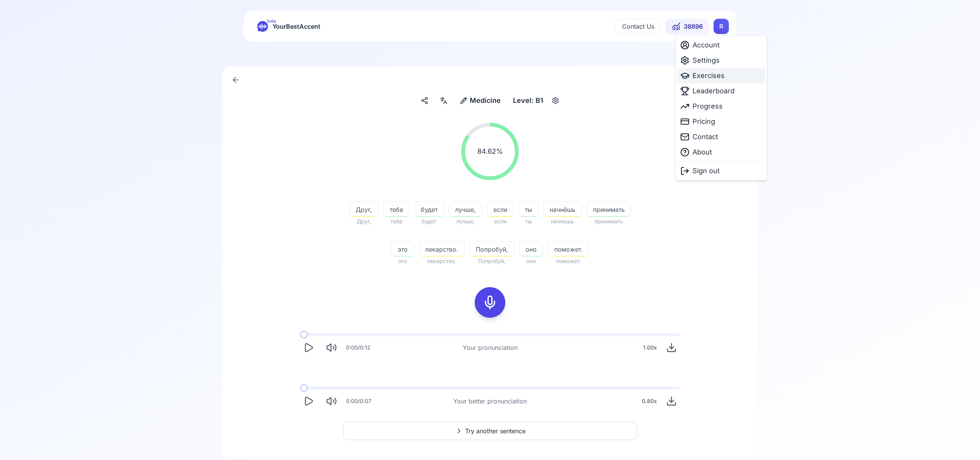
click at [715, 77] on span "Exercises" at bounding box center [708, 75] width 32 height 11
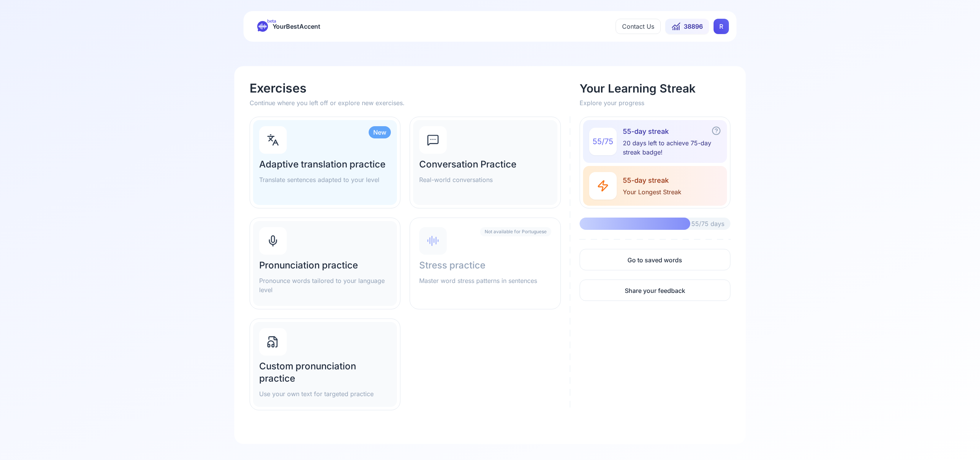
click at [310, 261] on h2 "Pronunciation practice" at bounding box center [325, 265] width 132 height 12
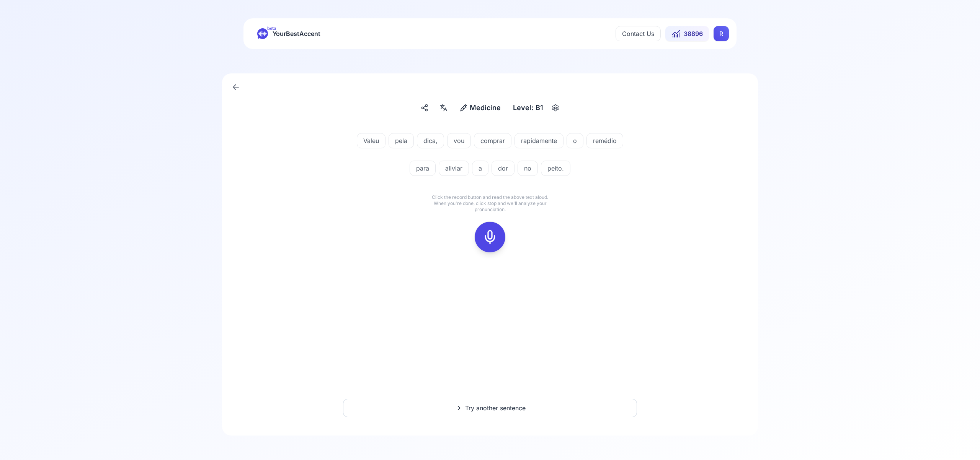
click at [488, 230] on icon at bounding box center [489, 237] width 15 height 15
click at [494, 230] on icon at bounding box center [489, 237] width 15 height 15
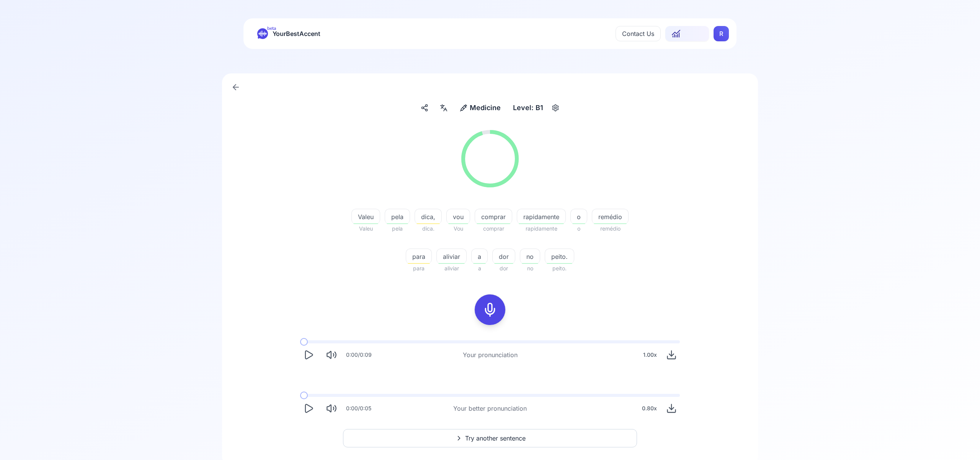
scroll to position [30, 0]
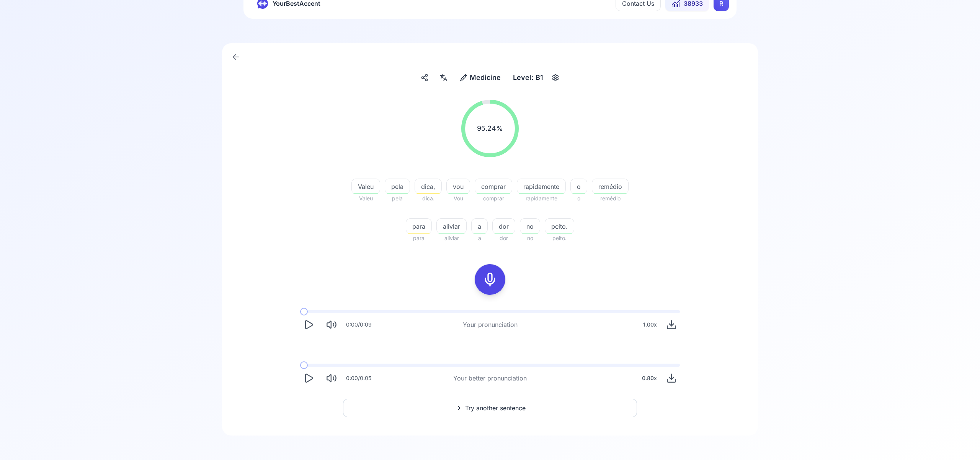
click at [490, 407] on span "Try another sentence" at bounding box center [495, 408] width 60 height 9
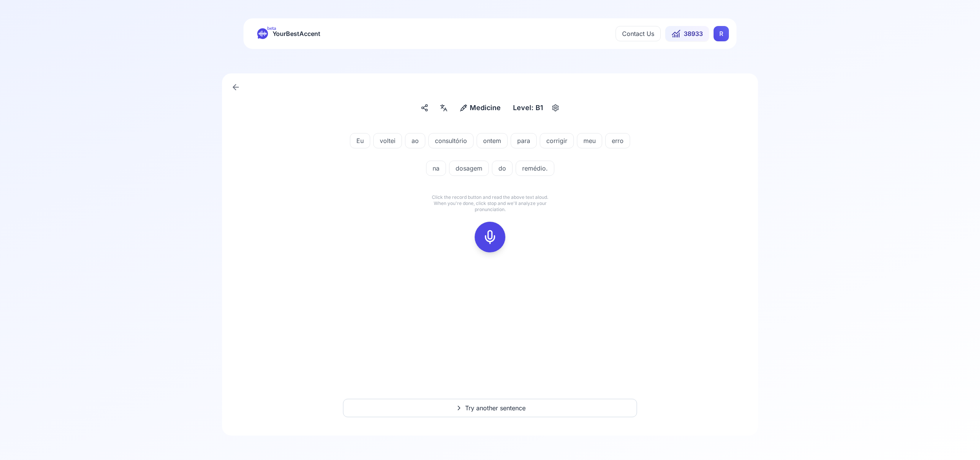
click at [493, 233] on icon at bounding box center [489, 237] width 15 height 15
click at [487, 243] on icon at bounding box center [489, 237] width 15 height 15
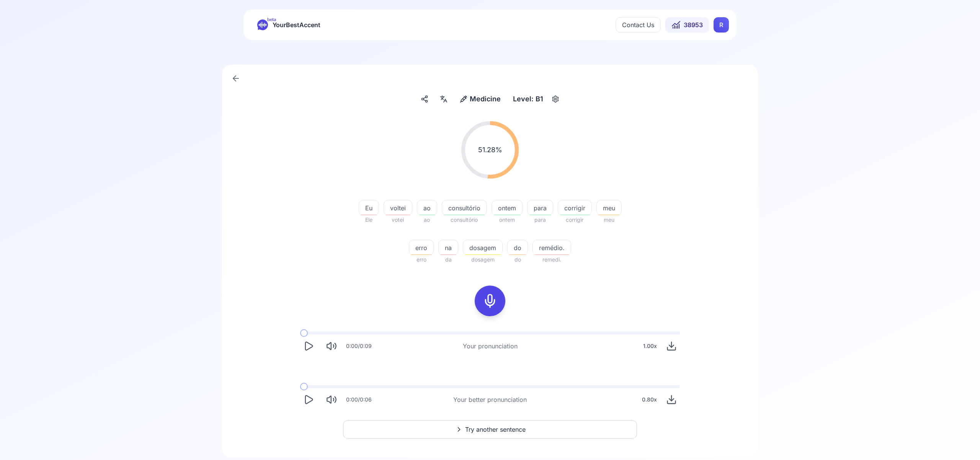
scroll to position [30, 0]
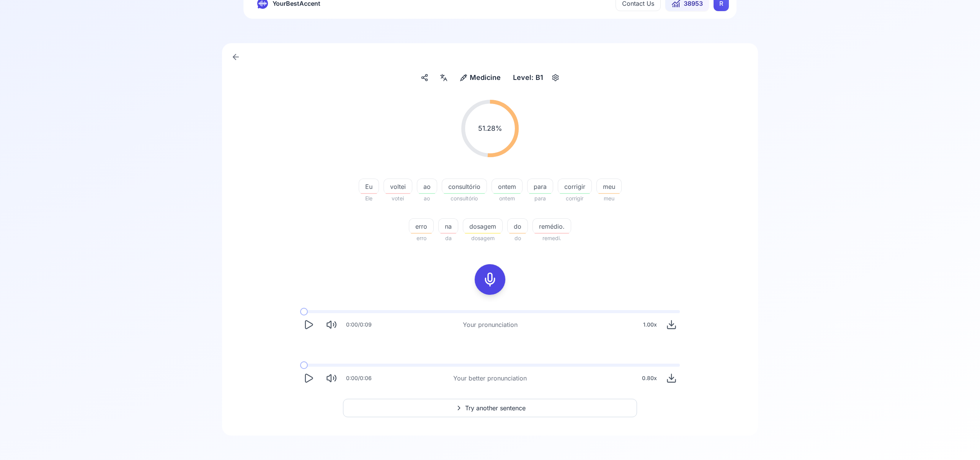
click at [506, 409] on span "Try another sentence" at bounding box center [495, 408] width 60 height 9
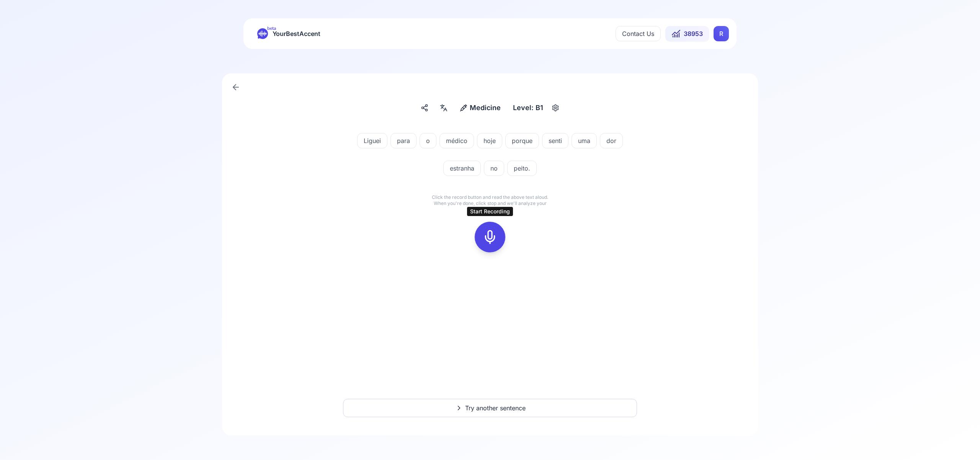
click at [489, 241] on icon at bounding box center [489, 237] width 15 height 15
click at [493, 244] on icon at bounding box center [489, 237] width 15 height 15
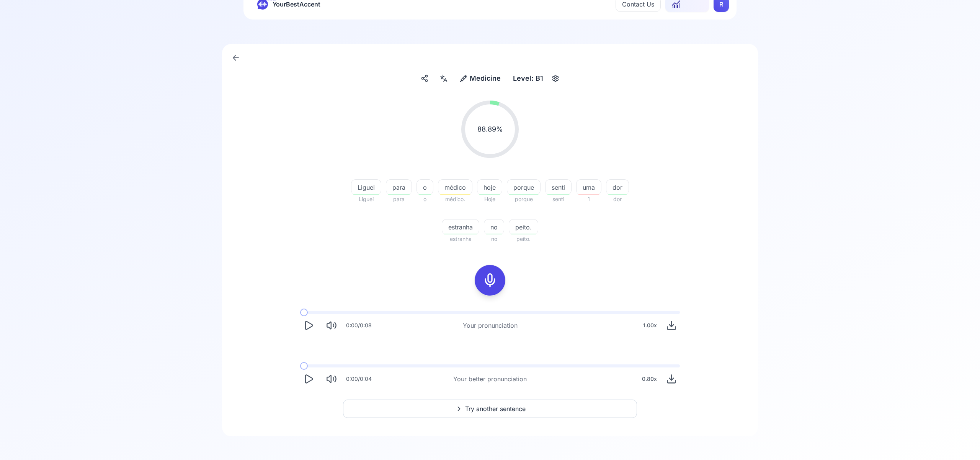
scroll to position [30, 0]
click at [498, 409] on span "Try another sentence" at bounding box center [495, 408] width 60 height 9
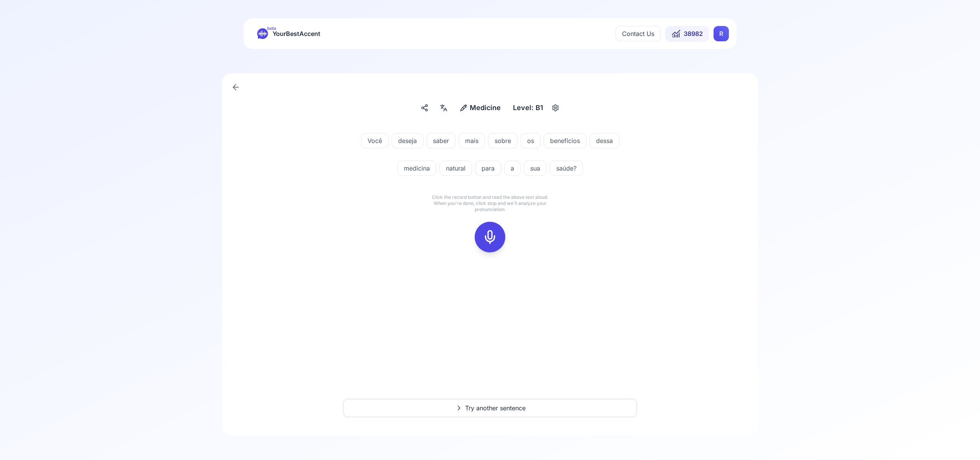
click at [494, 241] on icon at bounding box center [489, 237] width 15 height 15
click at [489, 250] on div at bounding box center [490, 237] width 18 height 31
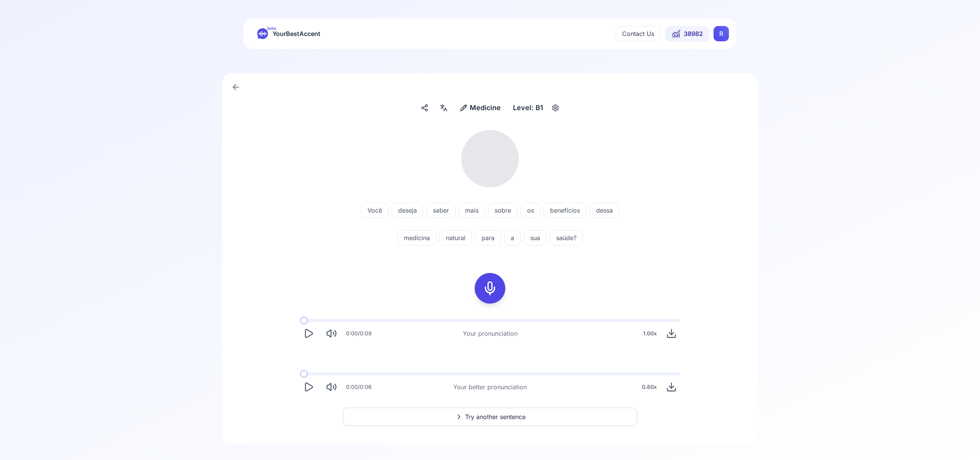
scroll to position [9, 0]
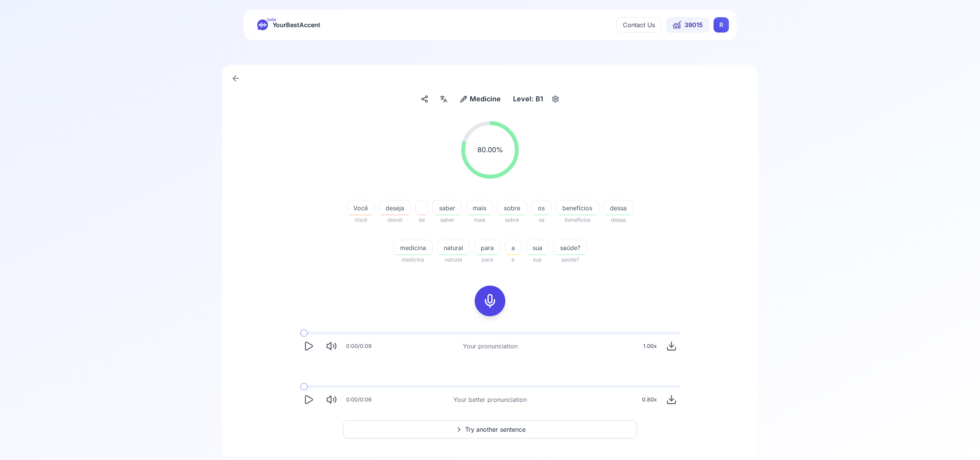
click at [510, 432] on span "Try another sentence" at bounding box center [495, 429] width 60 height 9
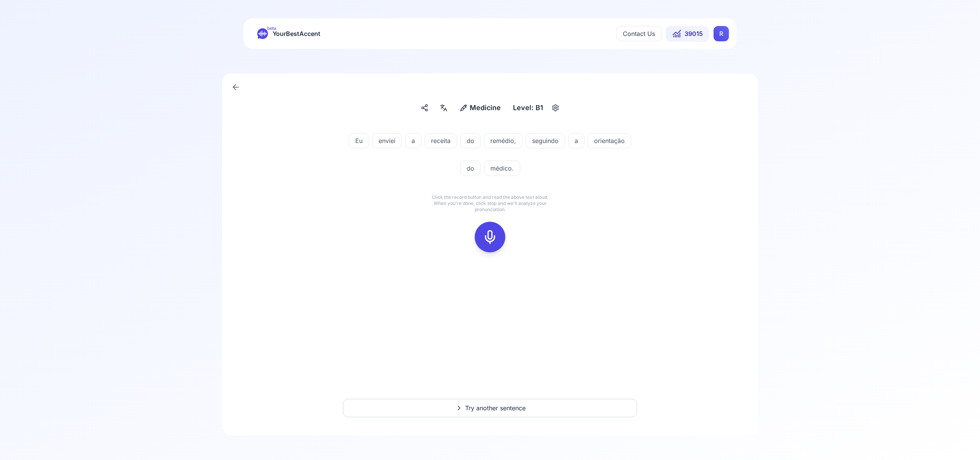
click at [493, 238] on icon at bounding box center [489, 237] width 15 height 15
click at [493, 237] on icon at bounding box center [489, 237] width 15 height 15
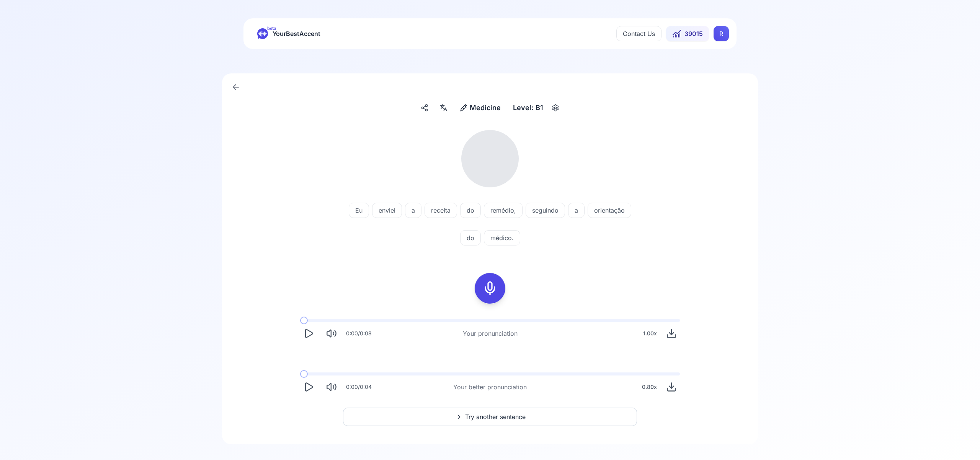
click at [444, 106] on icon at bounding box center [442, 106] width 4 height 0
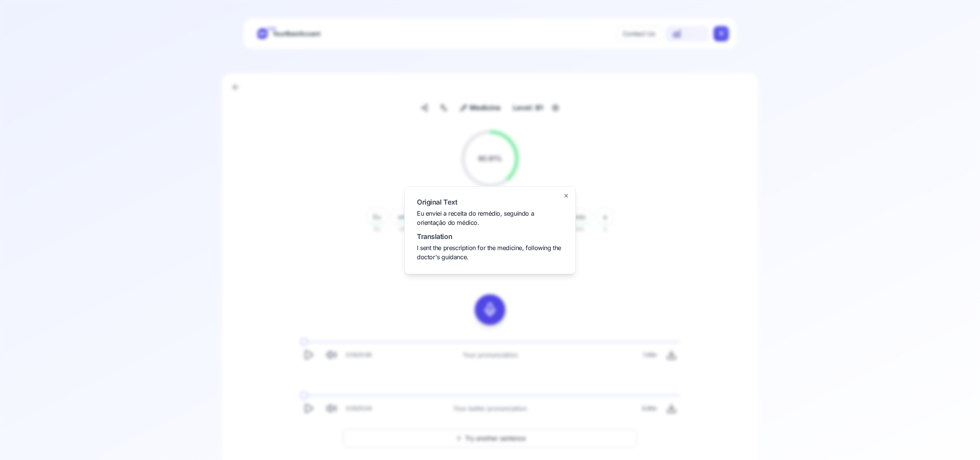
click at [566, 194] on icon "button" at bounding box center [566, 196] width 6 height 6
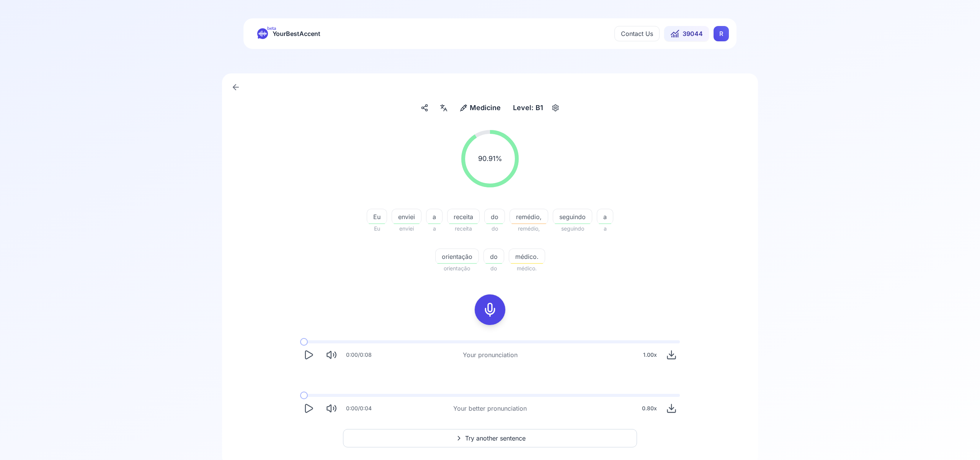
scroll to position [1, 0]
click at [713, 33] on div "Contact Us 39044 R" at bounding box center [671, 32] width 114 height 15
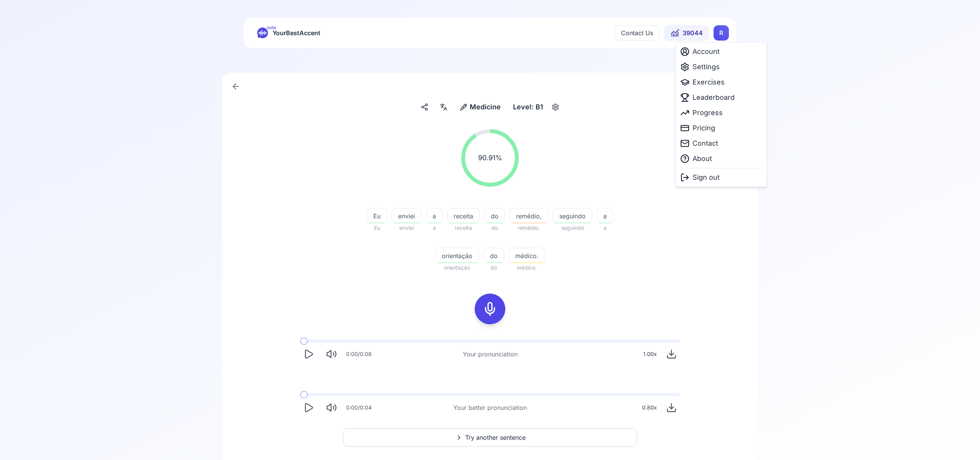
click at [718, 33] on html "beta YourBestAccent Contact Us 39044 R Medicine Medicine Level: B1 90.91 % 90.9…" at bounding box center [490, 229] width 980 height 460
click at [690, 100] on div "Leaderboard" at bounding box center [707, 97] width 54 height 11
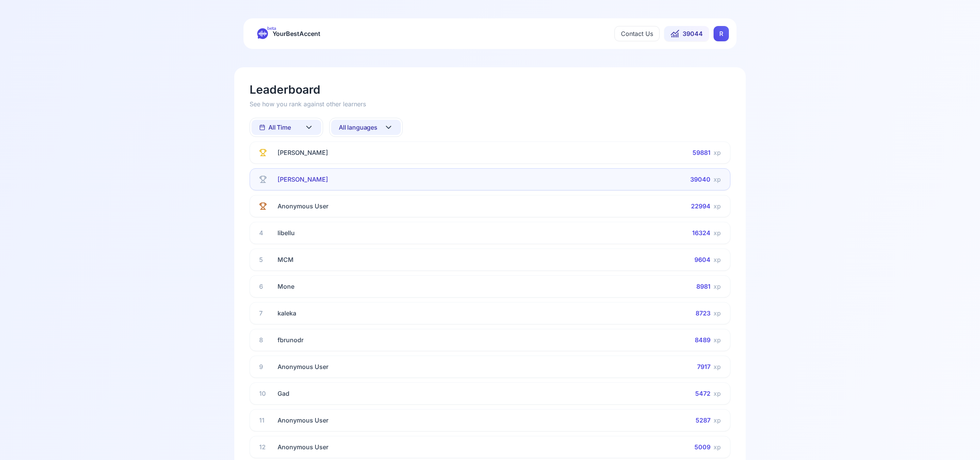
click at [309, 129] on icon at bounding box center [308, 127] width 9 height 9
click at [308, 162] on div "This Week" at bounding box center [286, 161] width 70 height 14
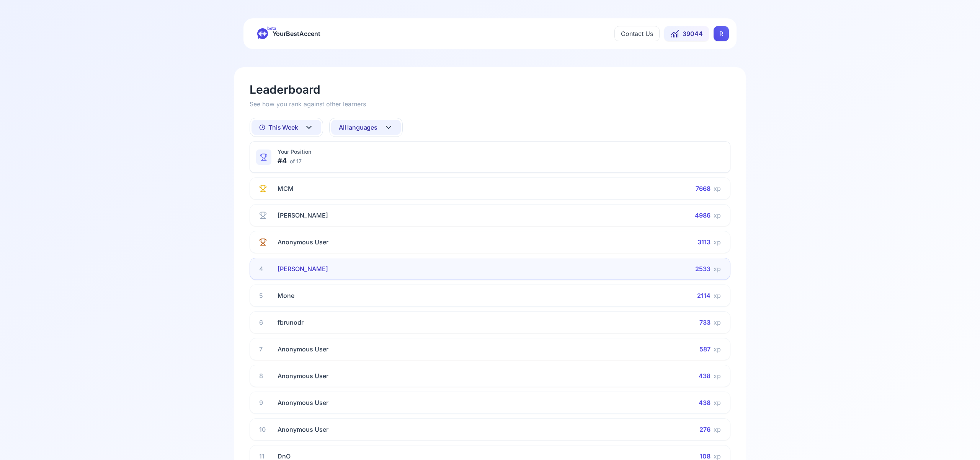
click at [306, 123] on icon at bounding box center [308, 127] width 9 height 9
click at [307, 150] on div "All Time" at bounding box center [286, 147] width 70 height 14
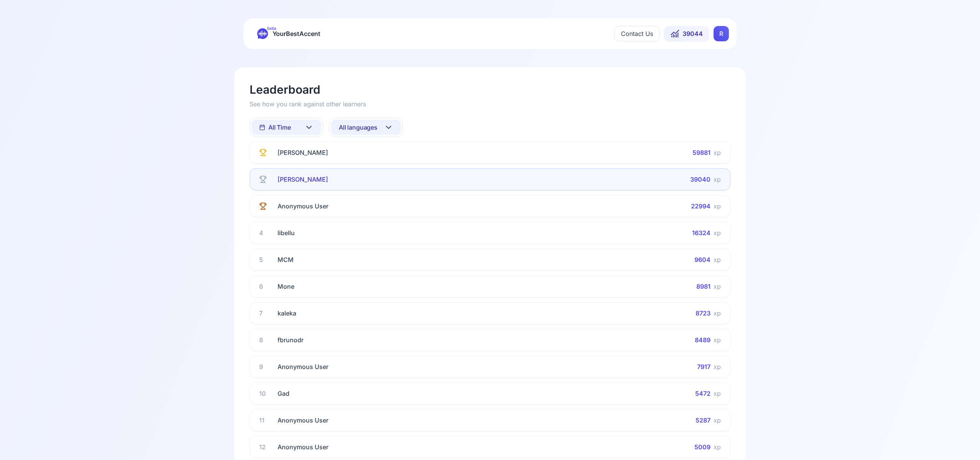
click at [387, 126] on icon at bounding box center [388, 127] width 9 height 9
click at [378, 187] on div "Spanish" at bounding box center [366, 188] width 70 height 14
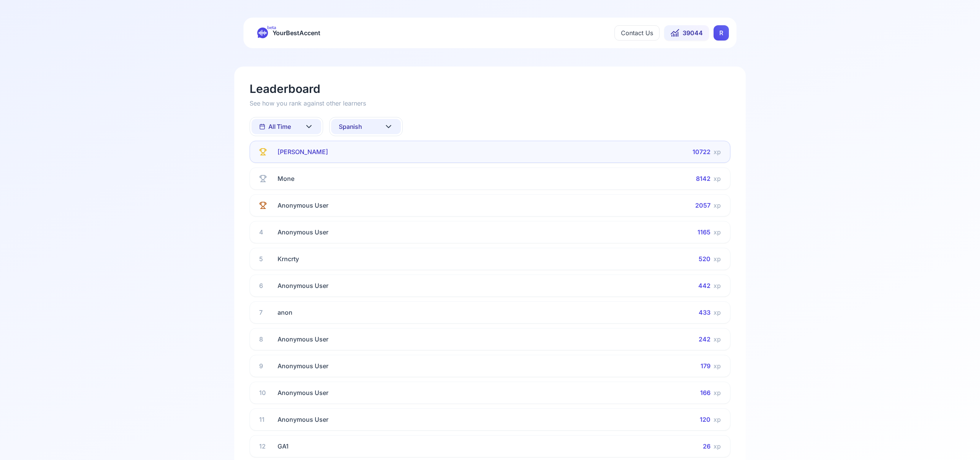
scroll to position [2, 0]
click at [388, 127] on icon at bounding box center [388, 125] width 9 height 9
click at [382, 199] on div "French" at bounding box center [366, 201] width 70 height 14
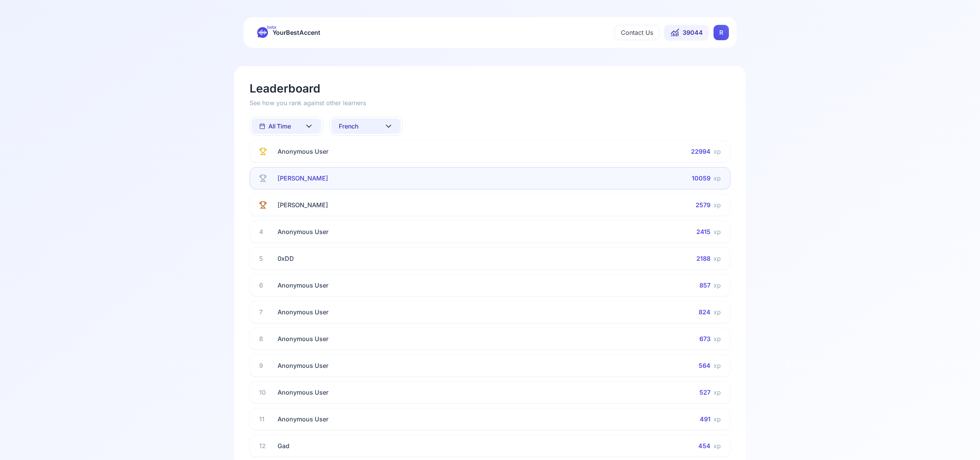
scroll to position [4, 0]
click at [389, 127] on icon at bounding box center [388, 123] width 9 height 9
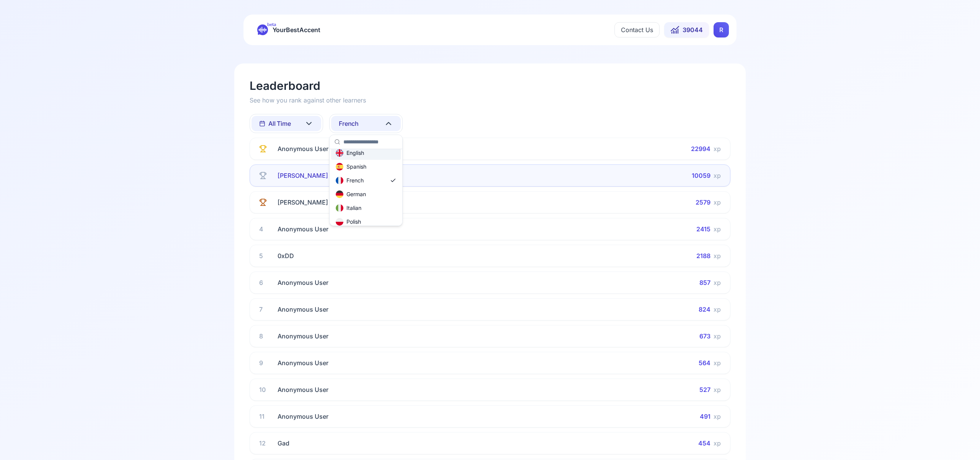
scroll to position [26, 0]
click at [380, 199] on div "Italian" at bounding box center [366, 200] width 70 height 14
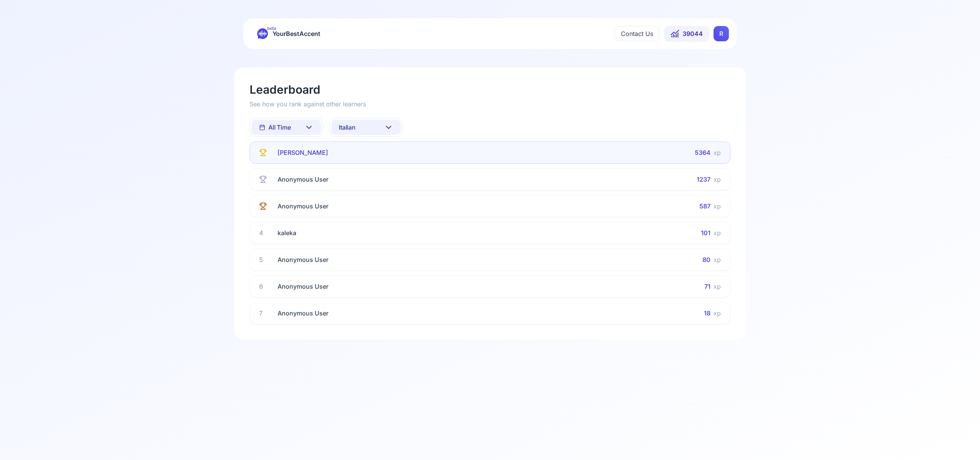
click at [388, 127] on icon at bounding box center [388, 127] width 9 height 9
click at [380, 226] on div "Portuguese" at bounding box center [366, 229] width 70 height 14
click at [390, 125] on icon at bounding box center [388, 127] width 9 height 9
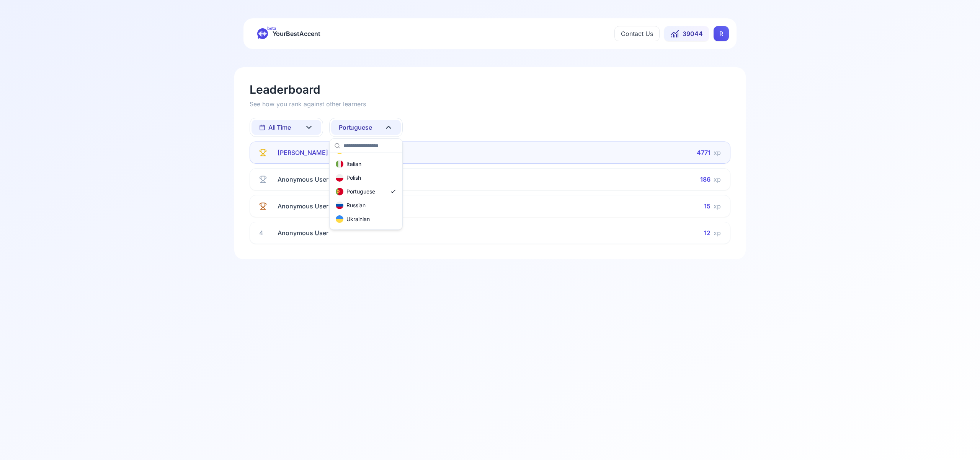
scroll to position [70, 0]
click at [373, 200] on div "Russian" at bounding box center [366, 202] width 70 height 14
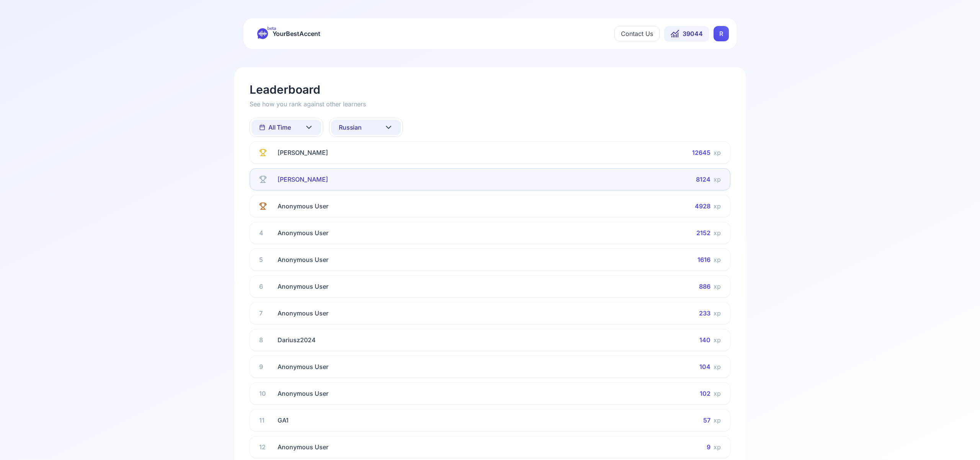
click at [392, 127] on icon at bounding box center [388, 127] width 9 height 9
click at [375, 210] on div "German" at bounding box center [366, 211] width 70 height 14
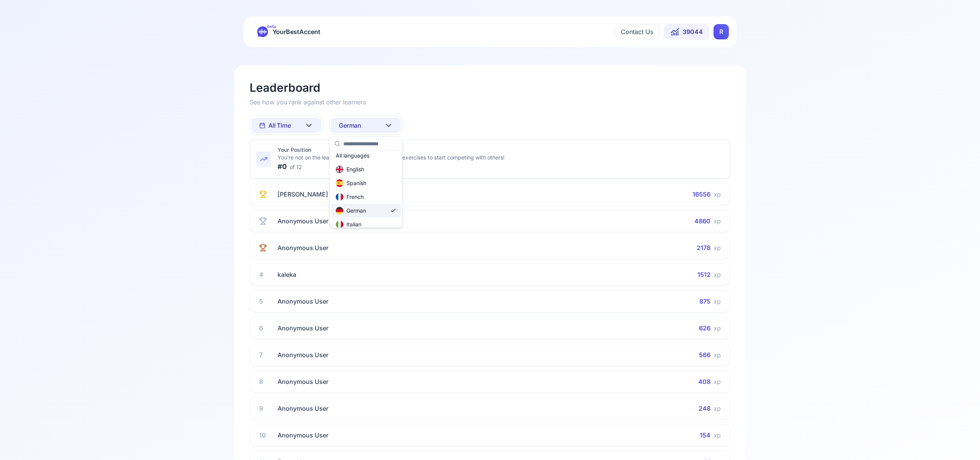
scroll to position [6, 0]
click at [387, 123] on icon at bounding box center [388, 125] width 9 height 9
click at [378, 161] on div "All languages" at bounding box center [366, 160] width 70 height 14
